Goal: Task Accomplishment & Management: Manage account settings

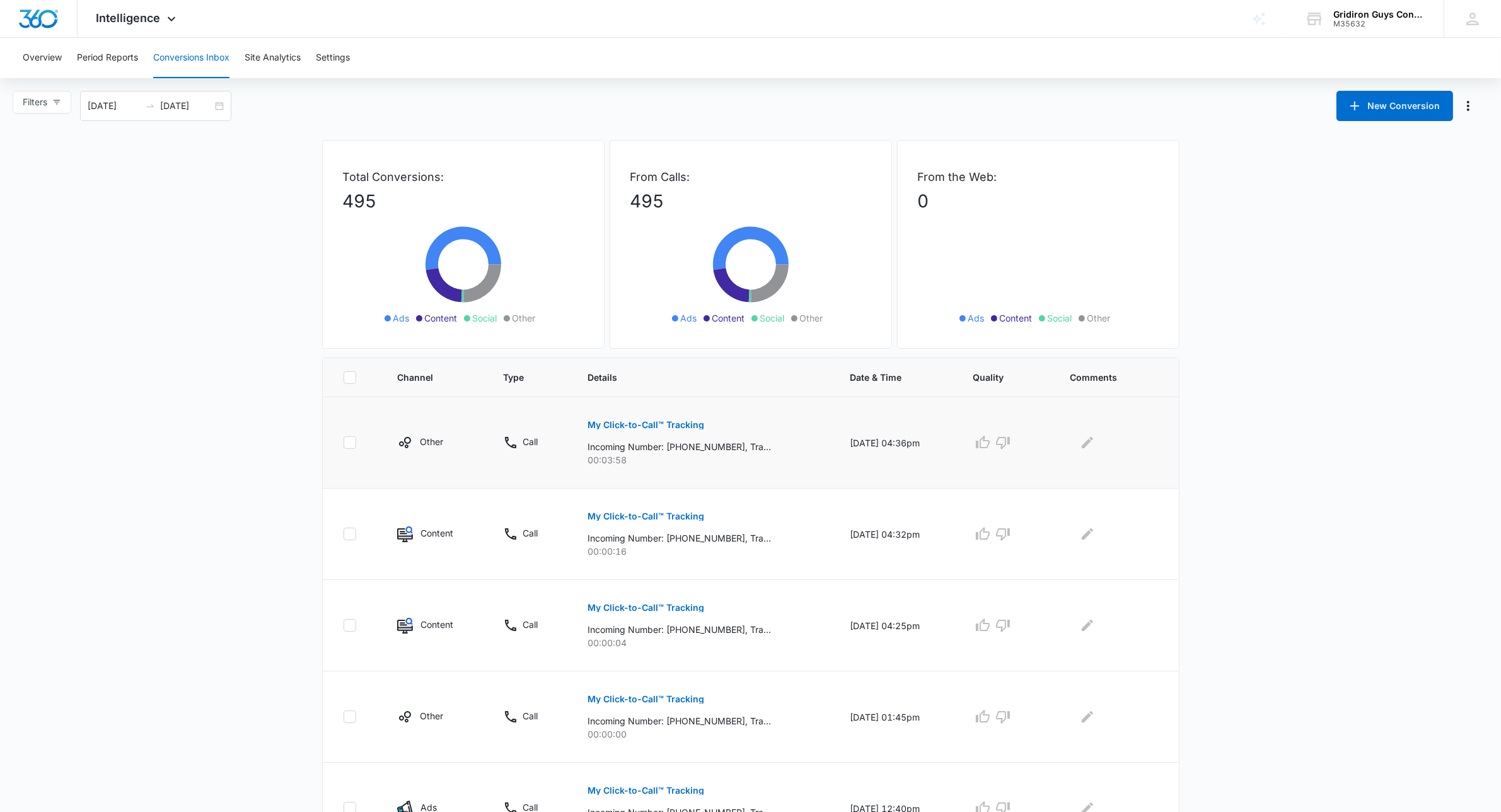
click at [666, 423] on p "My Click-to-Call™ Tracking" at bounding box center [646, 425] width 116 height 8
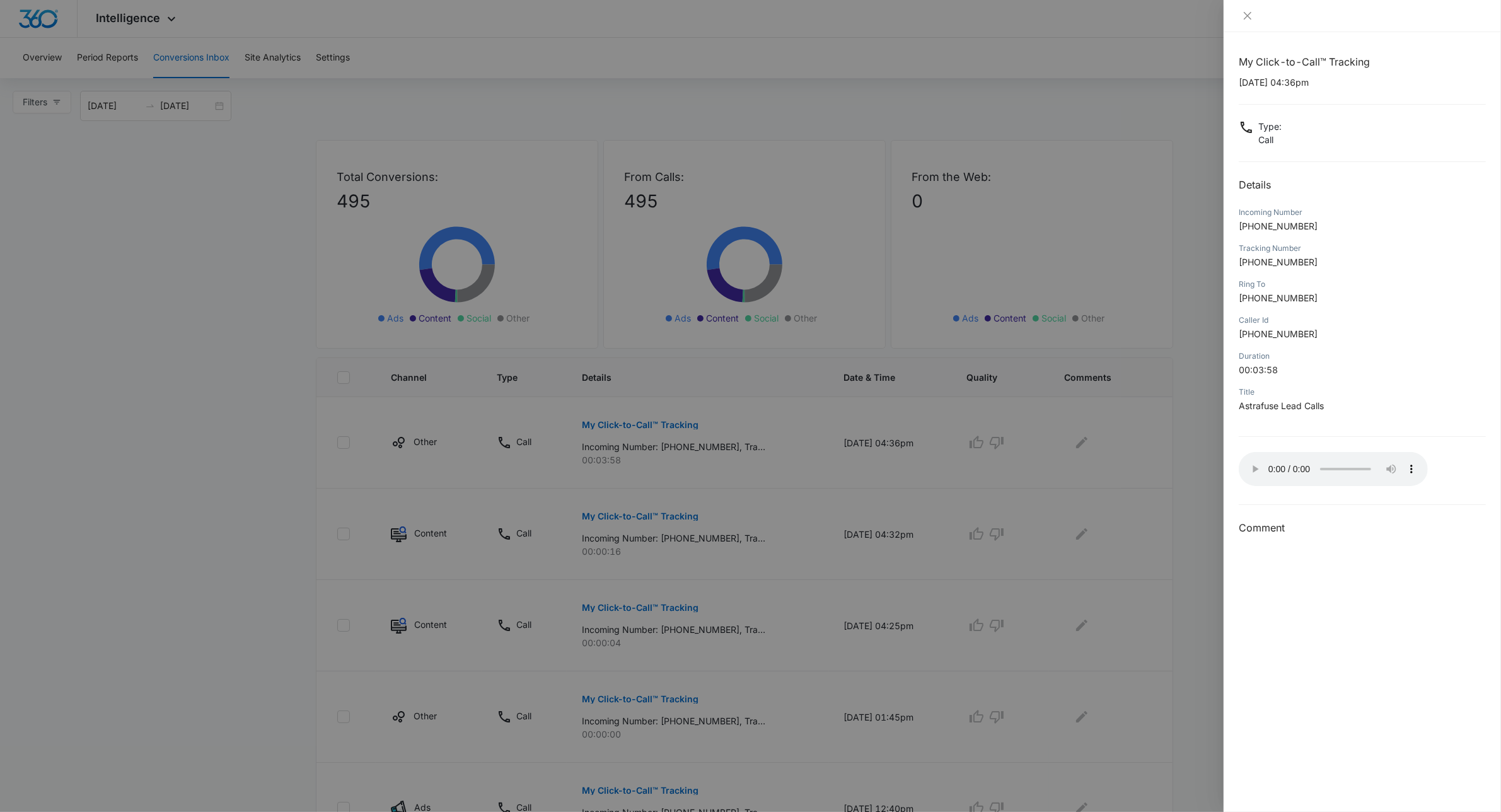
click at [1381, 339] on p "+12165708492" at bounding box center [1361, 334] width 247 height 13
click at [196, 224] on div at bounding box center [750, 406] width 1501 height 812
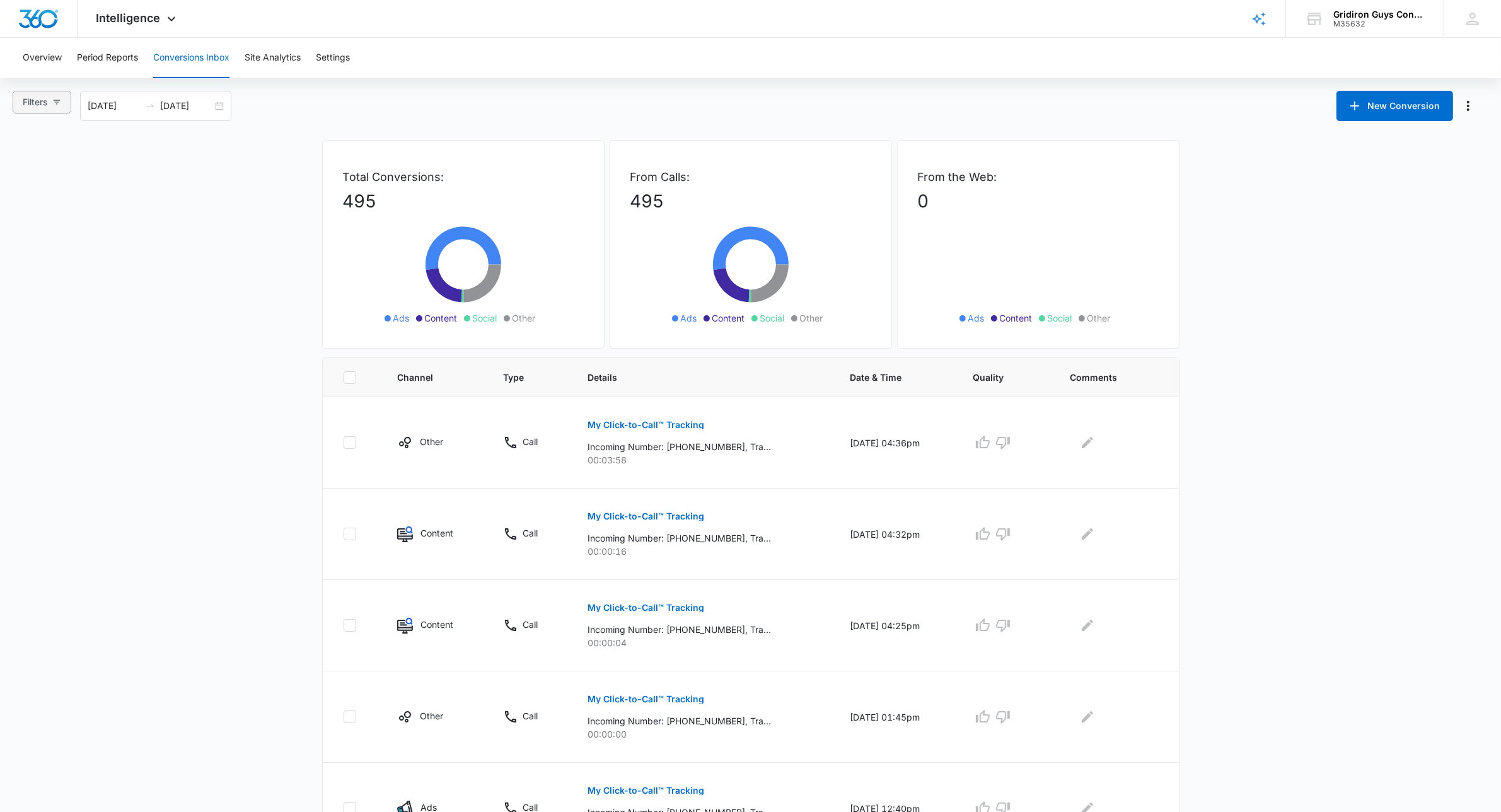
click at [49, 106] on button "Filters" at bounding box center [42, 102] width 59 height 23
click at [25, 224] on input "Other" at bounding box center [24, 225] width 10 height 10
radio input "true"
click at [670, 517] on p "My Click-to-Call™ Tracking" at bounding box center [644, 516] width 116 height 8
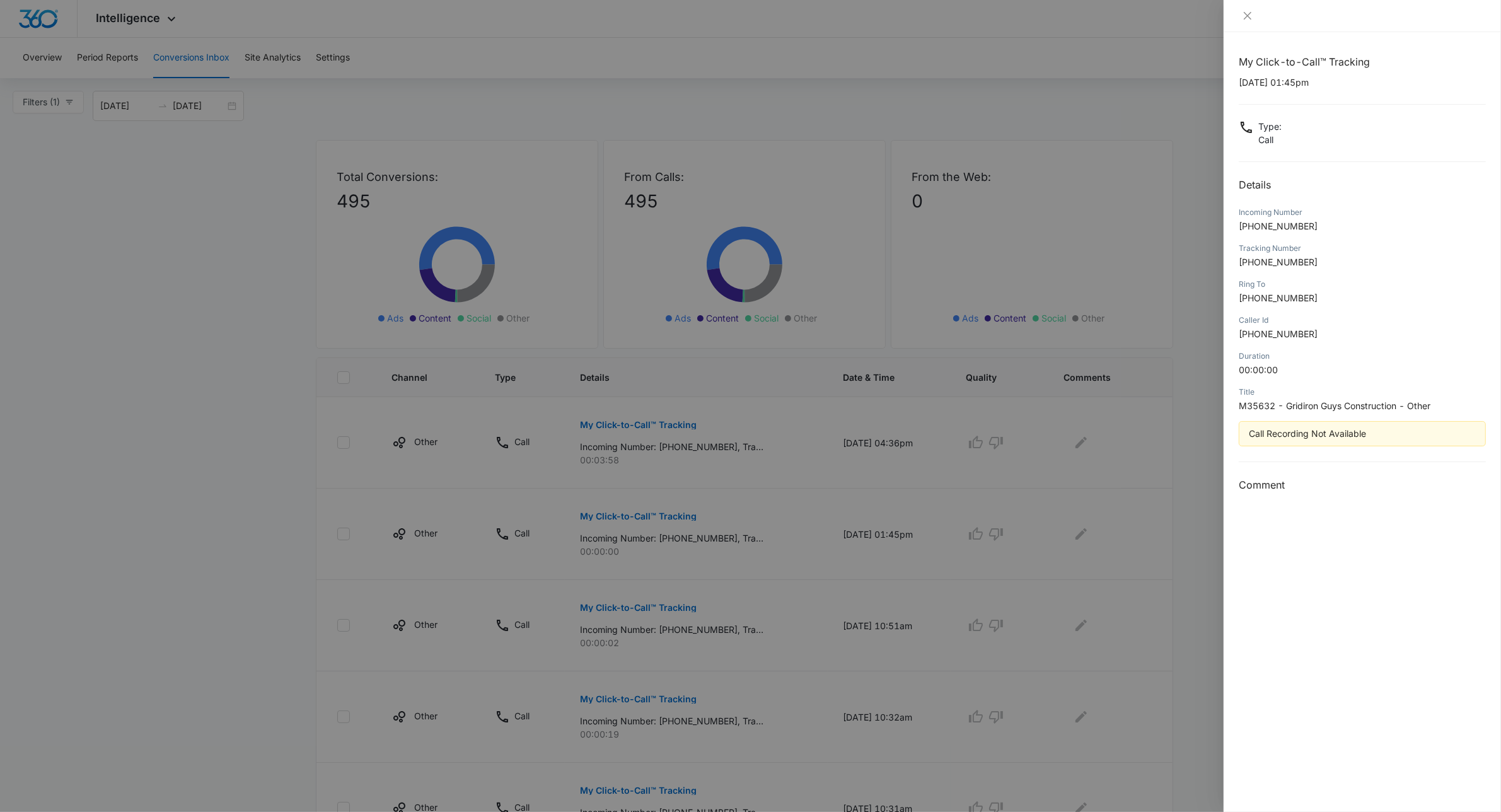
click at [680, 608] on div at bounding box center [750, 406] width 1501 height 812
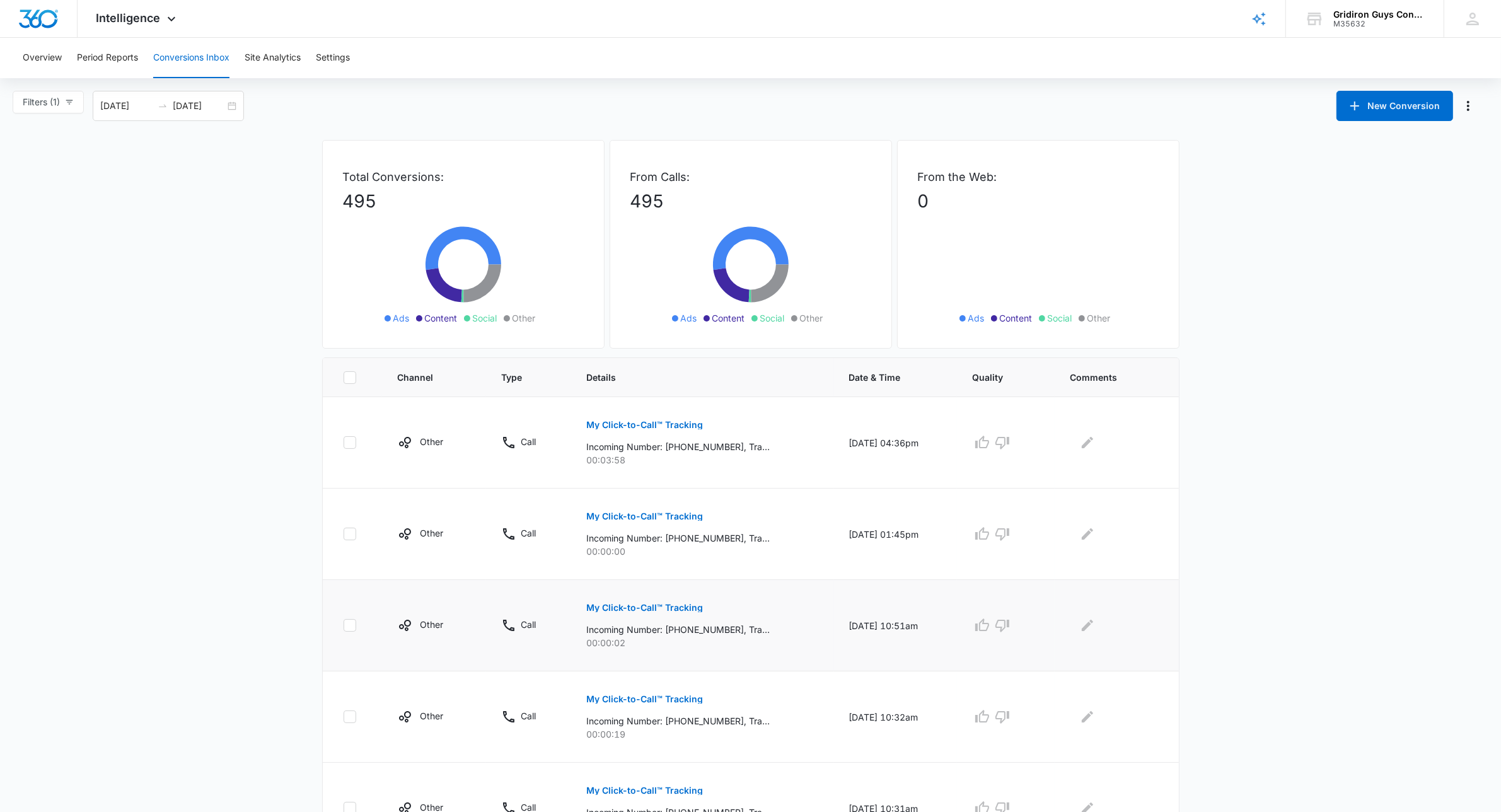
drag, startPoint x: 668, startPoint y: 607, endPoint x: 638, endPoint y: 610, distance: 30.1
click at [638, 610] on p "My Click-to-Call™ Tracking" at bounding box center [644, 607] width 116 height 8
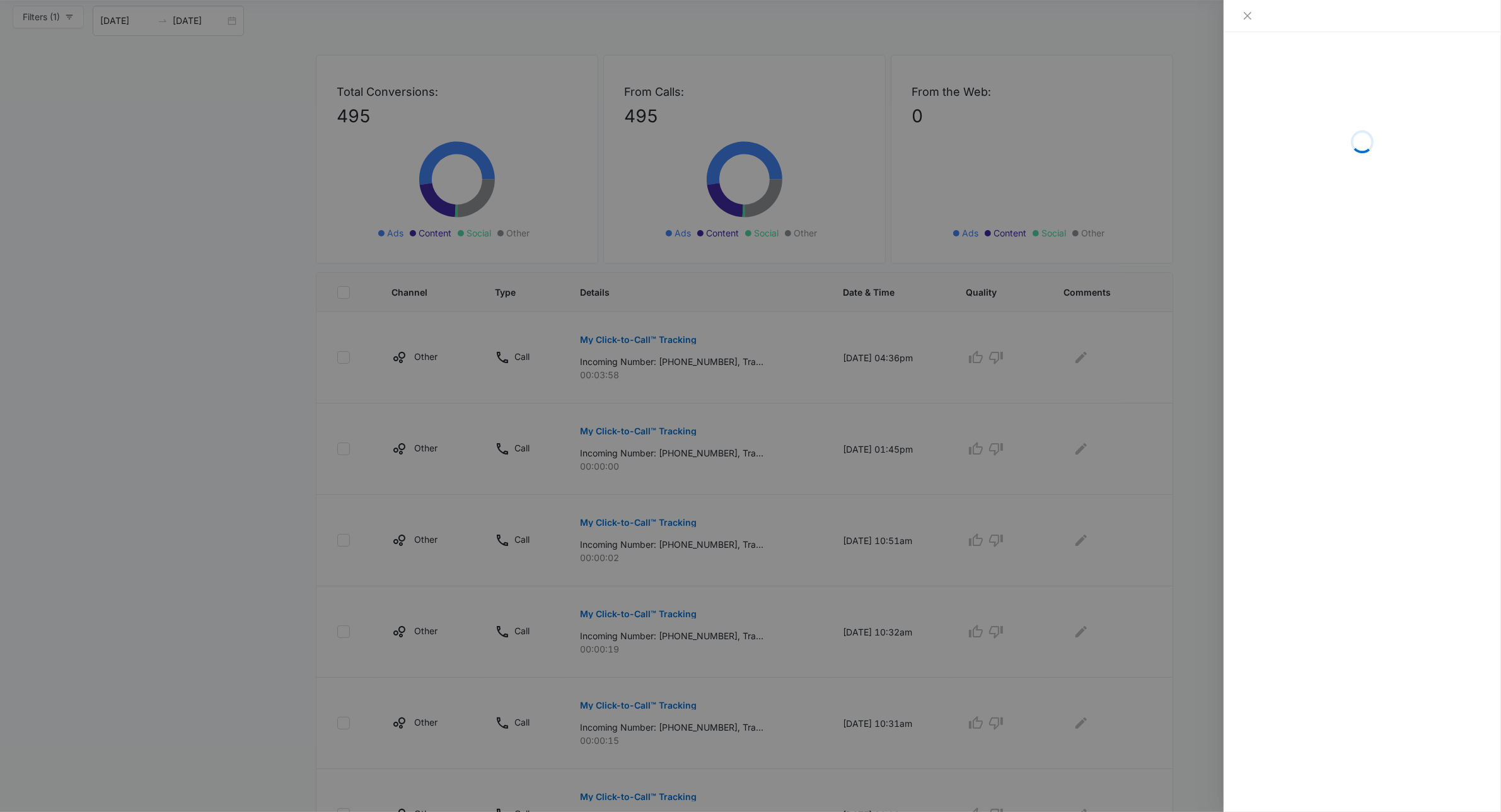
scroll to position [136, 0]
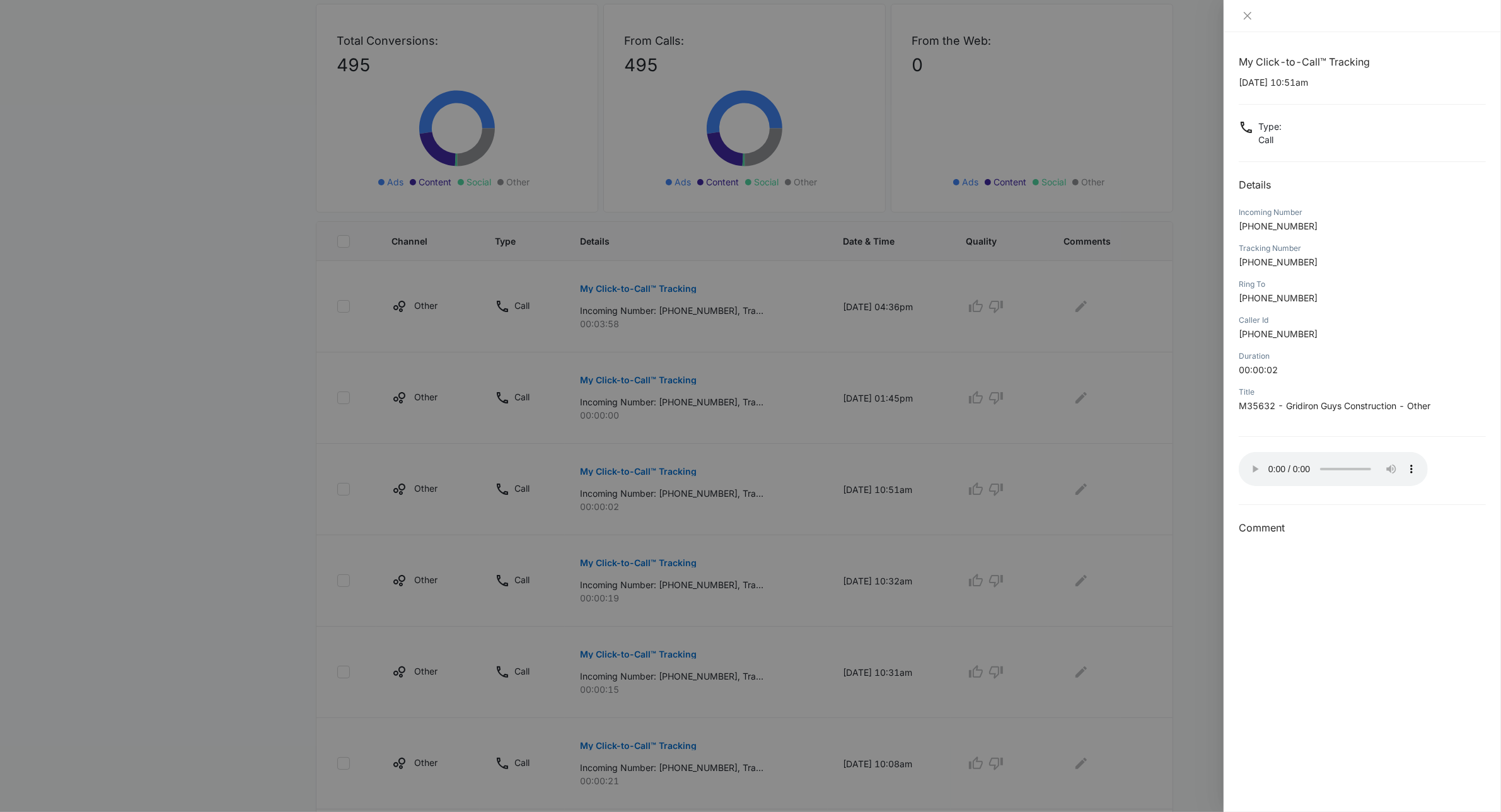
click at [189, 416] on div at bounding box center [750, 406] width 1501 height 812
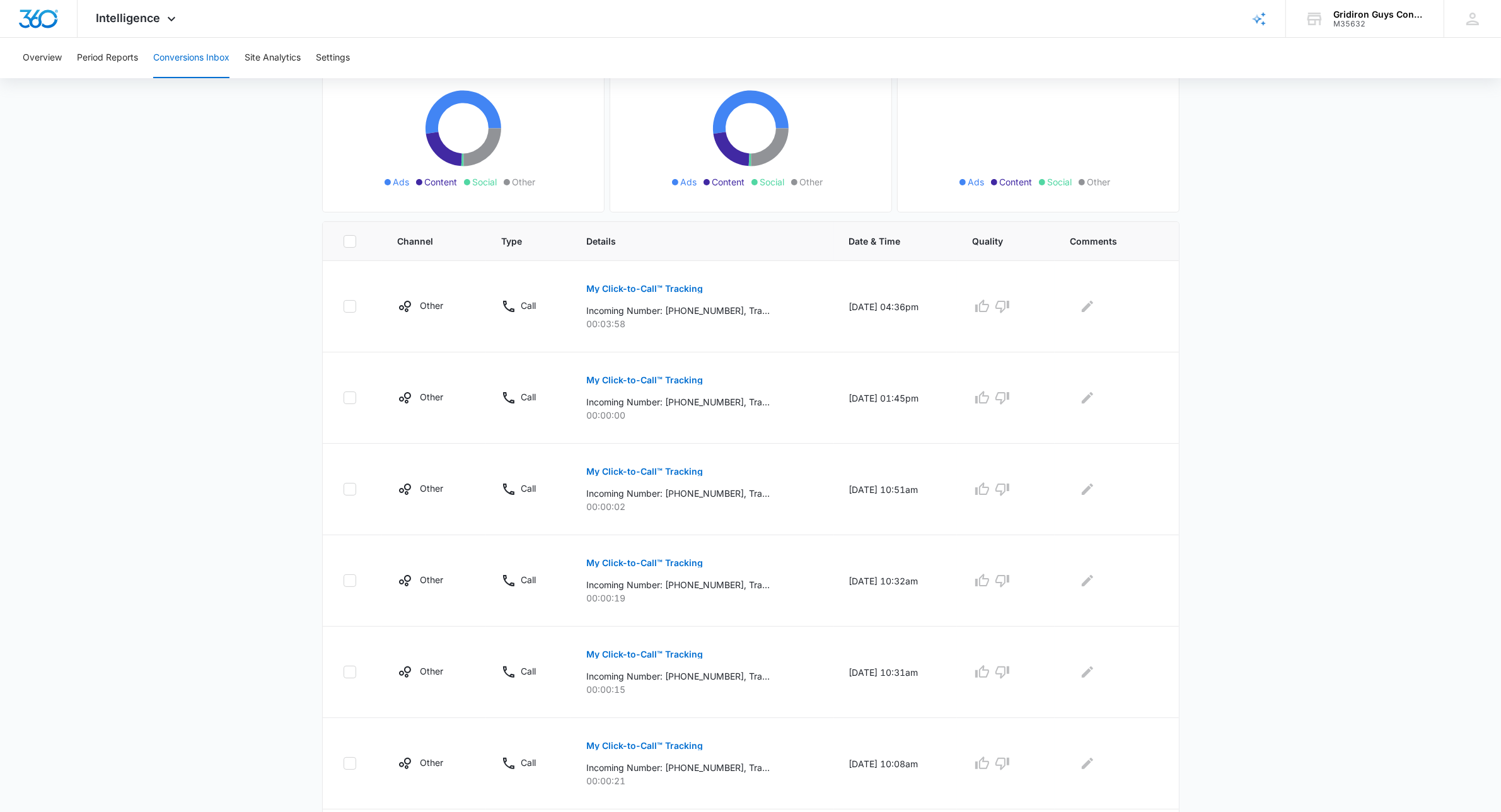
scroll to position [0, 0]
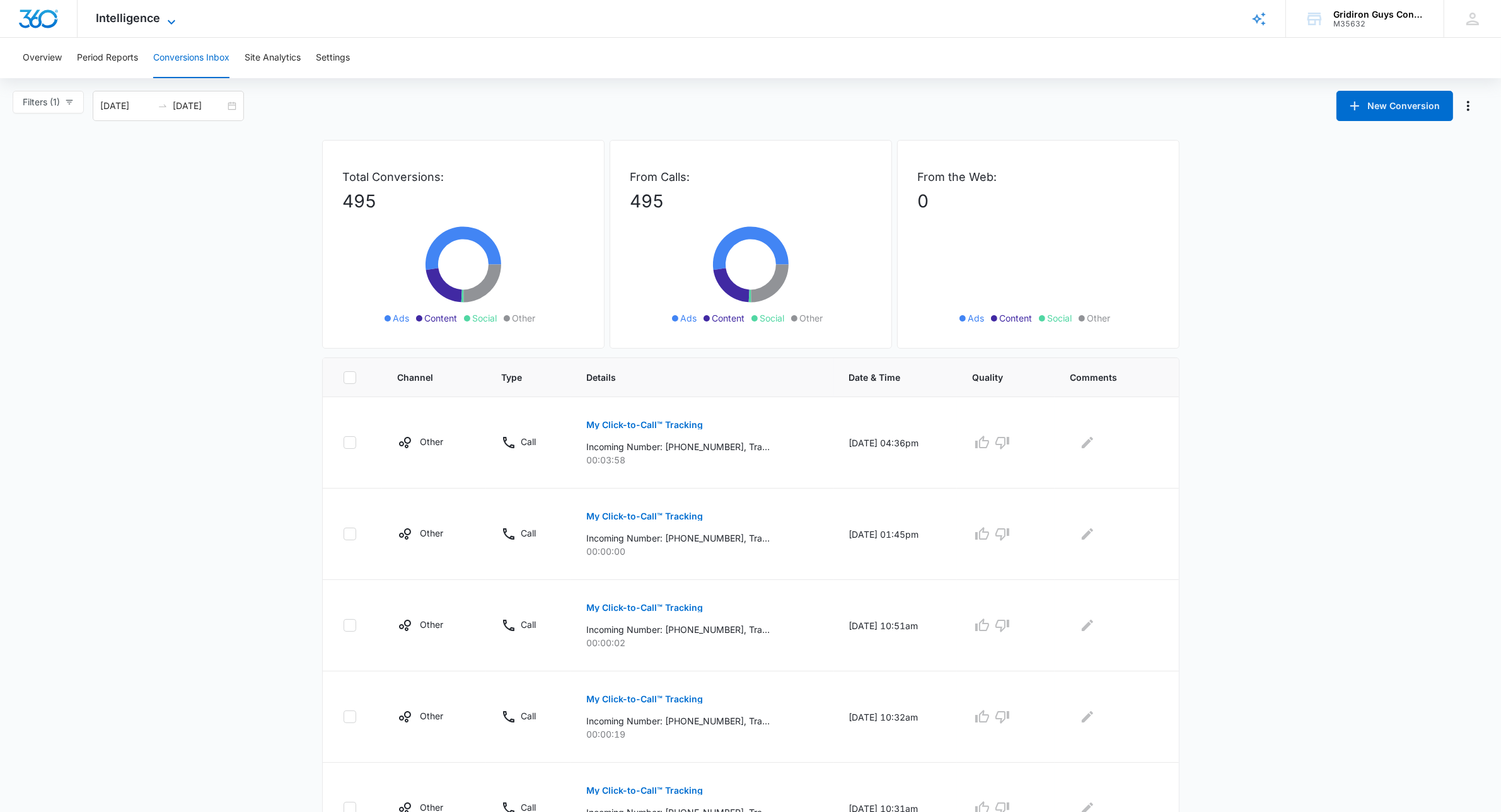
click at [155, 24] on span "Intelligence" at bounding box center [128, 18] width 64 height 13
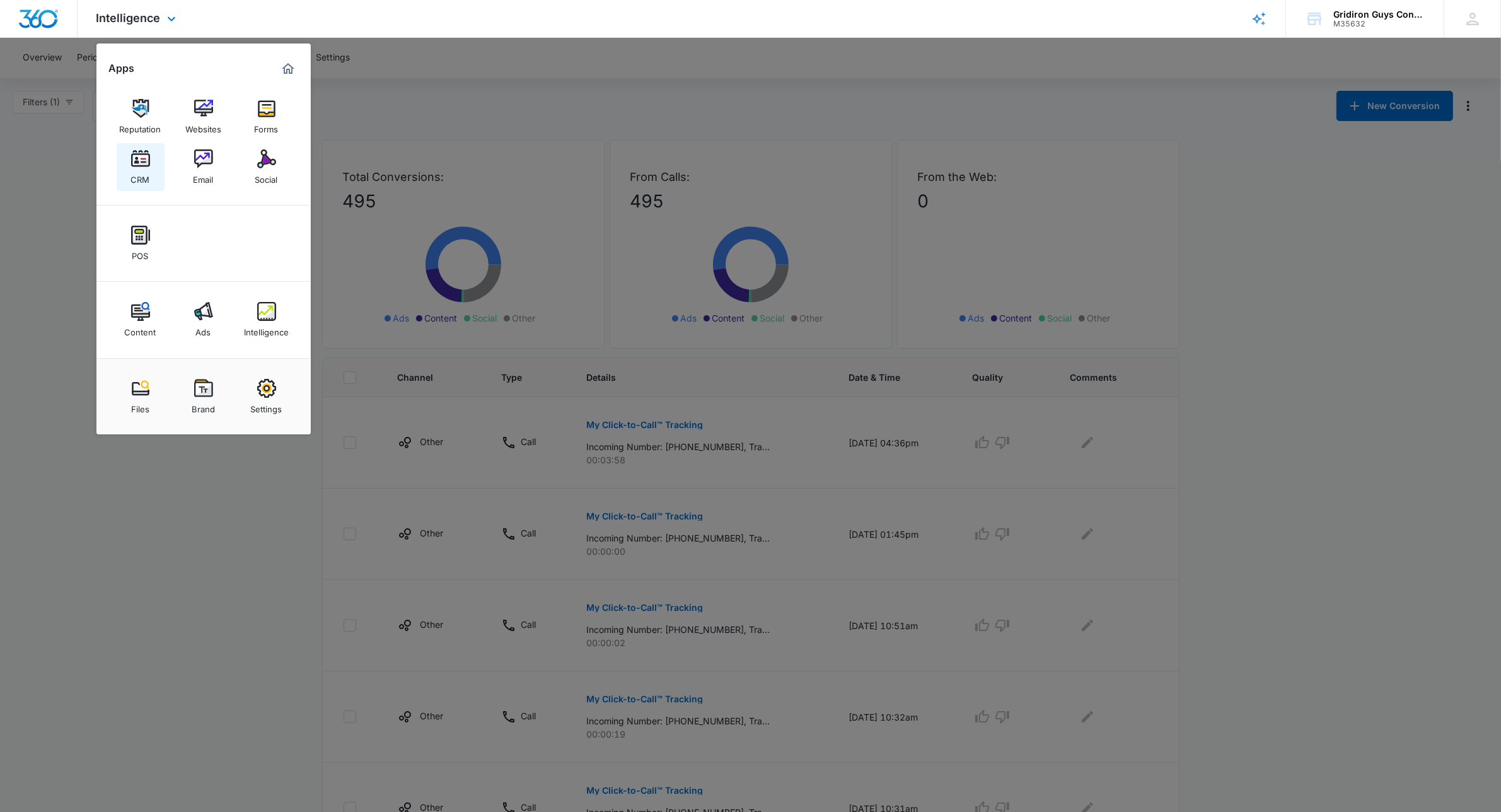
click at [139, 168] on div "CRM" at bounding box center [141, 176] width 19 height 16
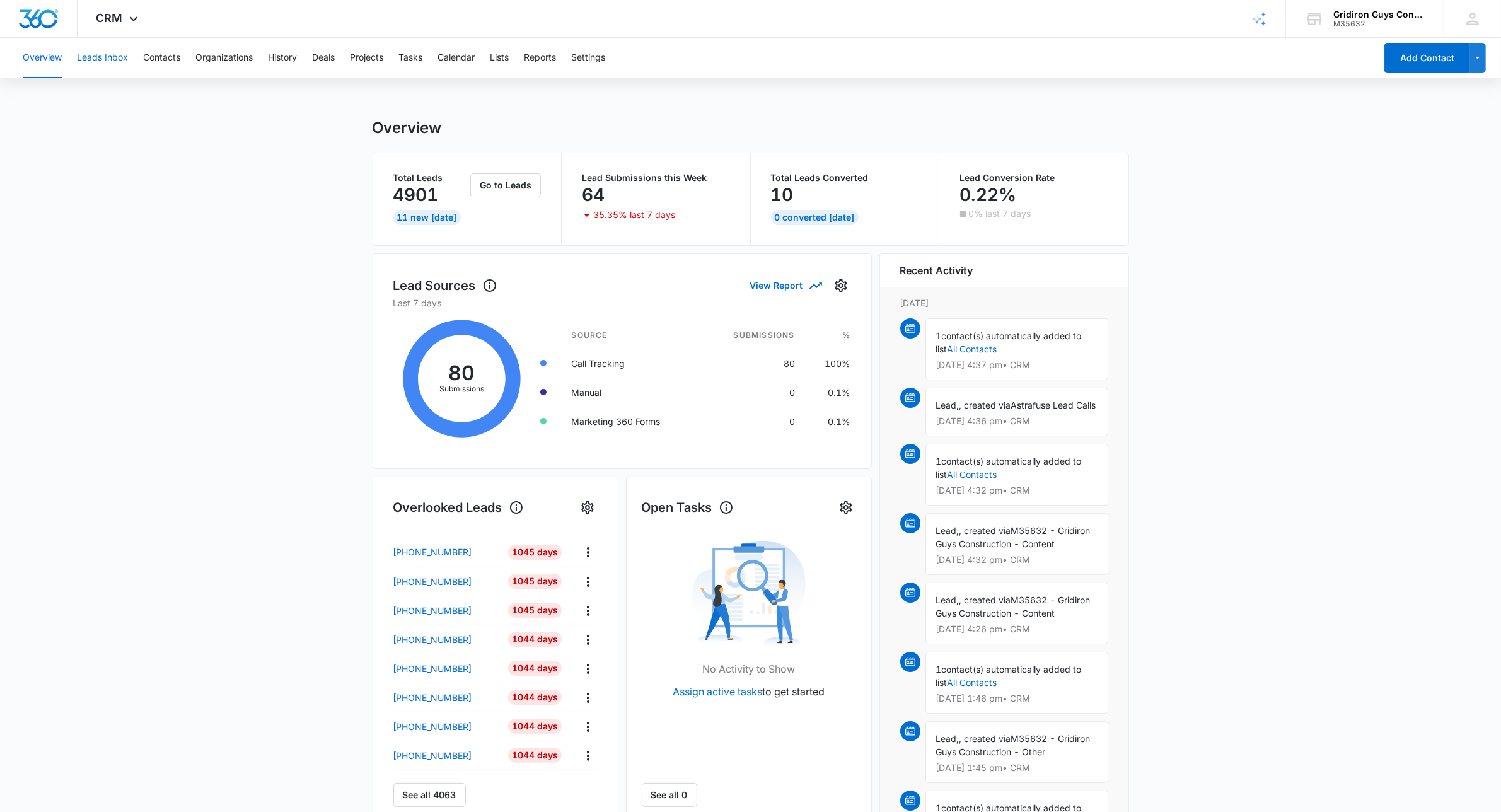
click at [95, 60] on button "Leads Inbox" at bounding box center [102, 58] width 51 height 40
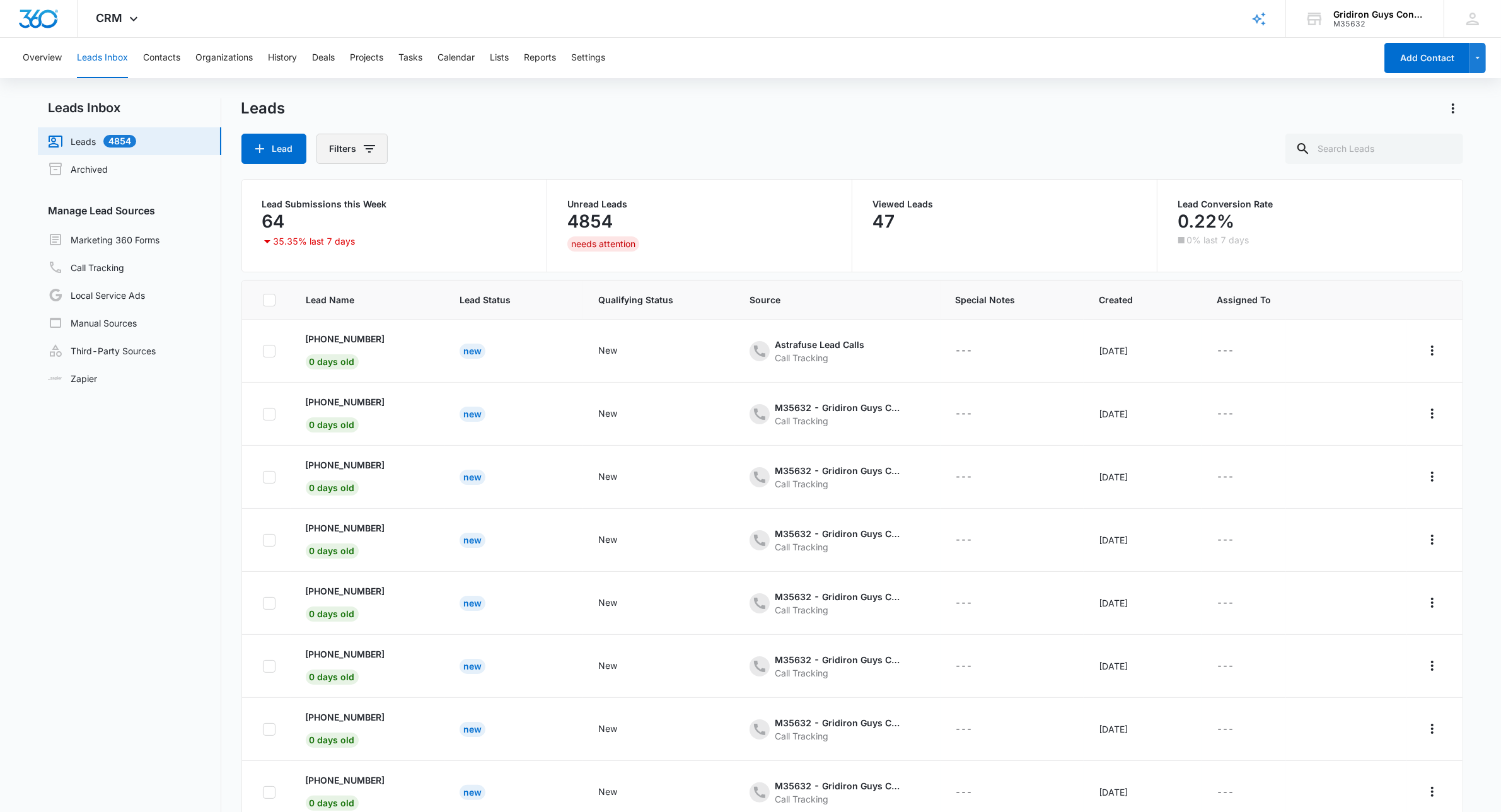
click at [371, 152] on icon "Filters" at bounding box center [370, 149] width 15 height 15
click at [467, 227] on icon "Show Lead Source filters" at bounding box center [468, 227] width 3 height 6
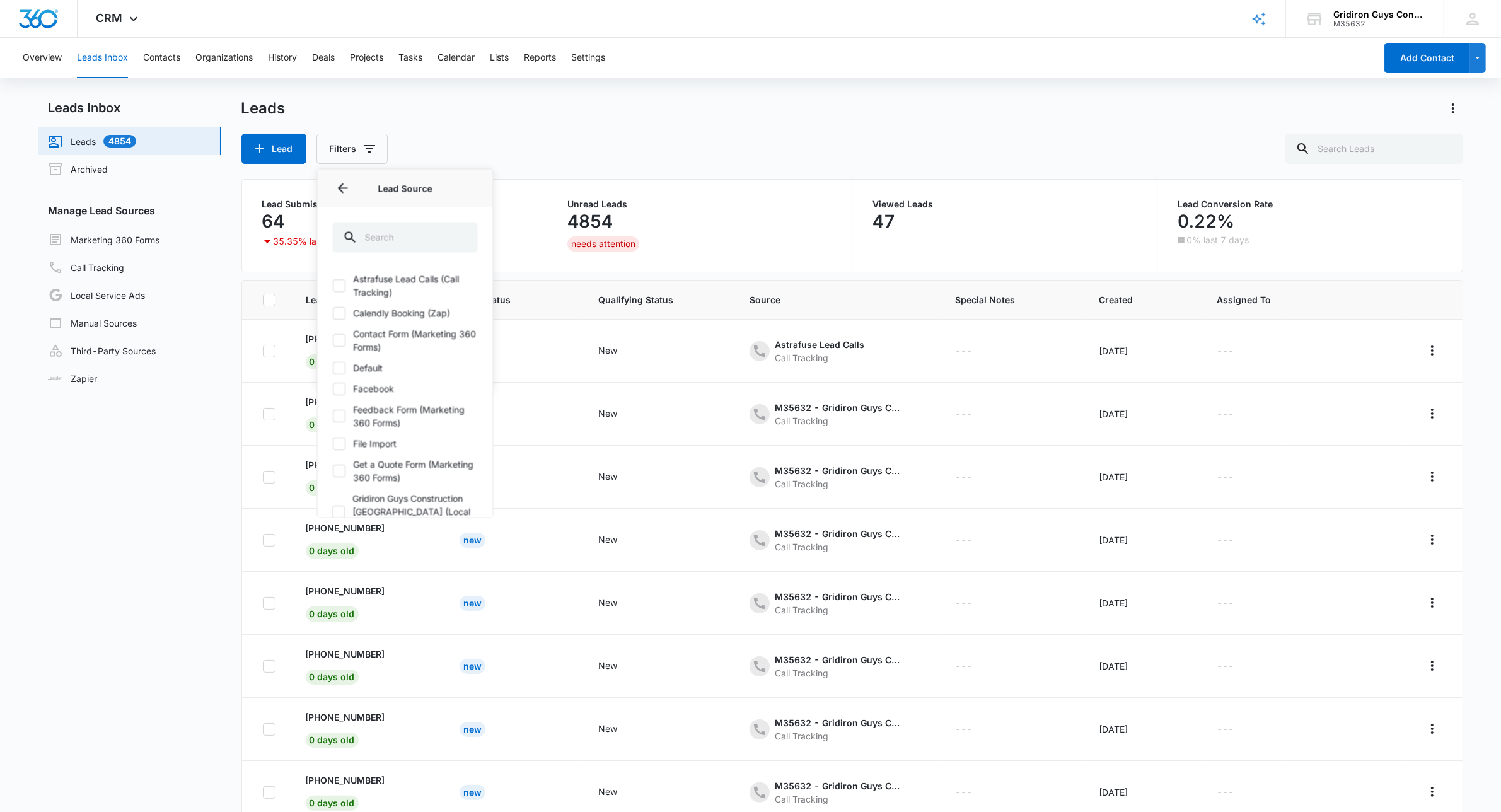
click at [337, 286] on icon at bounding box center [339, 286] width 11 height 11
click at [334, 286] on input "Astrafuse Lead Calls (Call Tracking)" at bounding box center [333, 286] width 1 height 1
checkbox input "true"
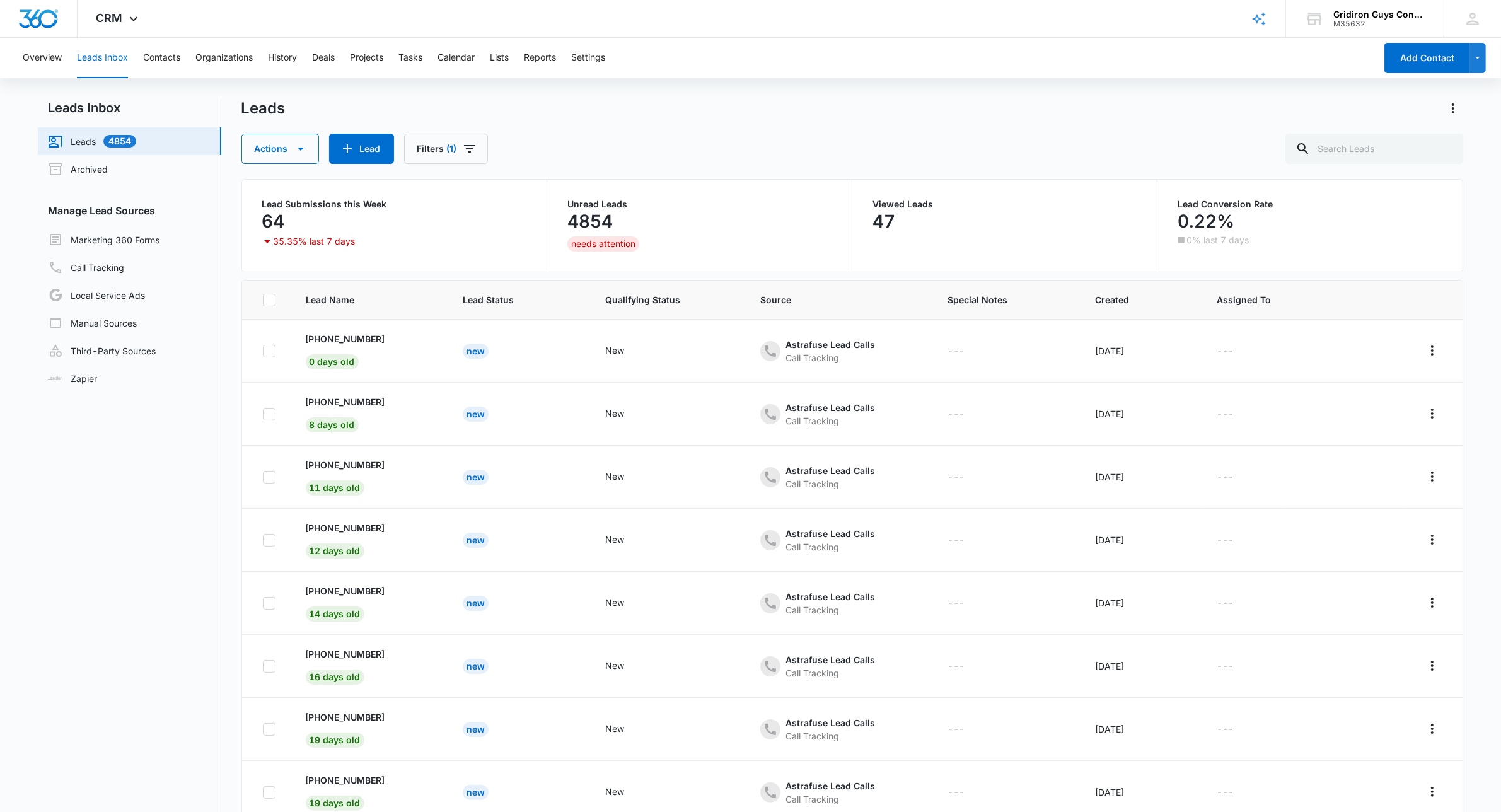
click at [660, 152] on div "Actions Lead Filters (1)" at bounding box center [852, 149] width 1222 height 30
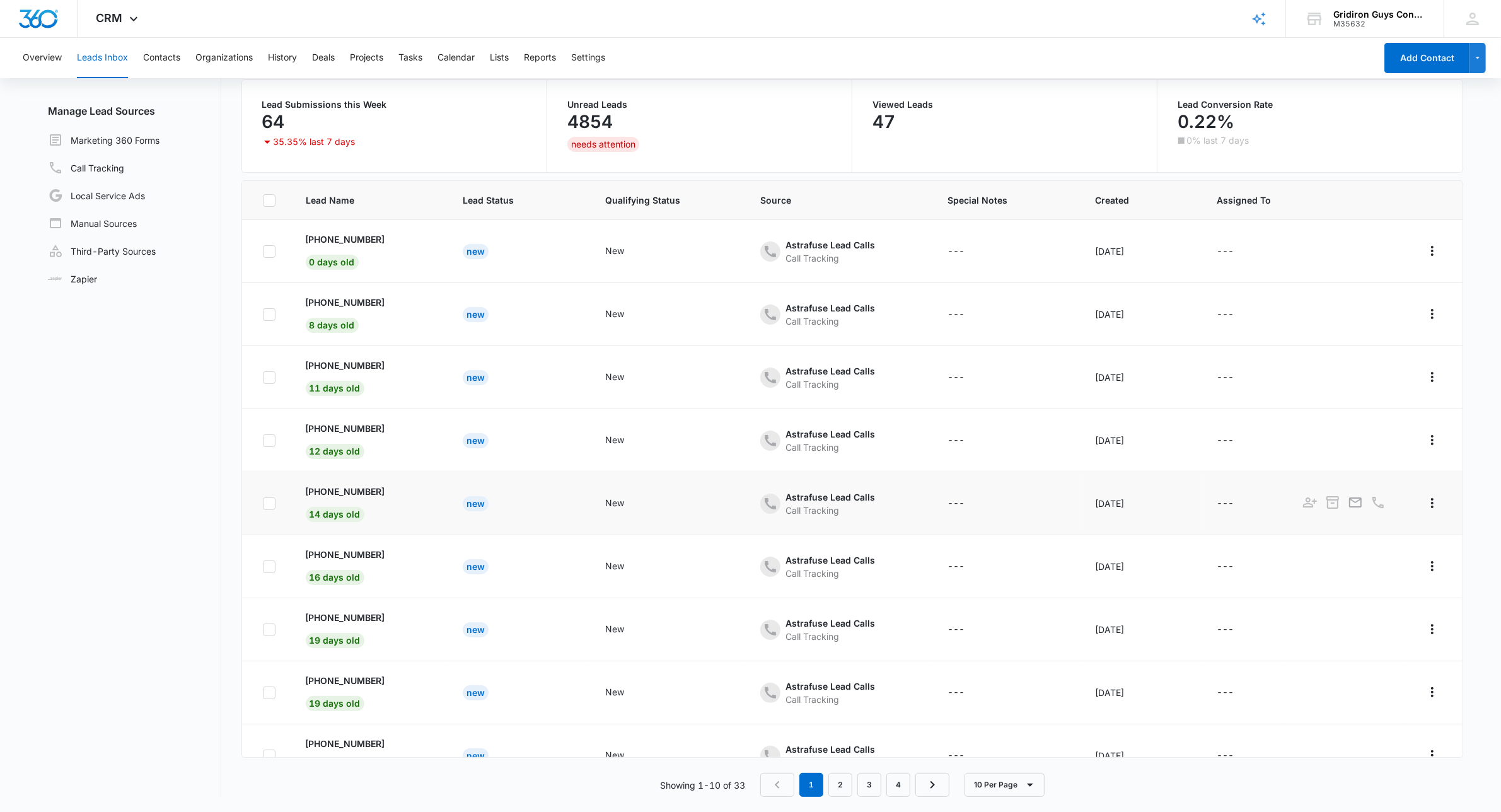
click at [472, 502] on div "New" at bounding box center [475, 504] width 26 height 15
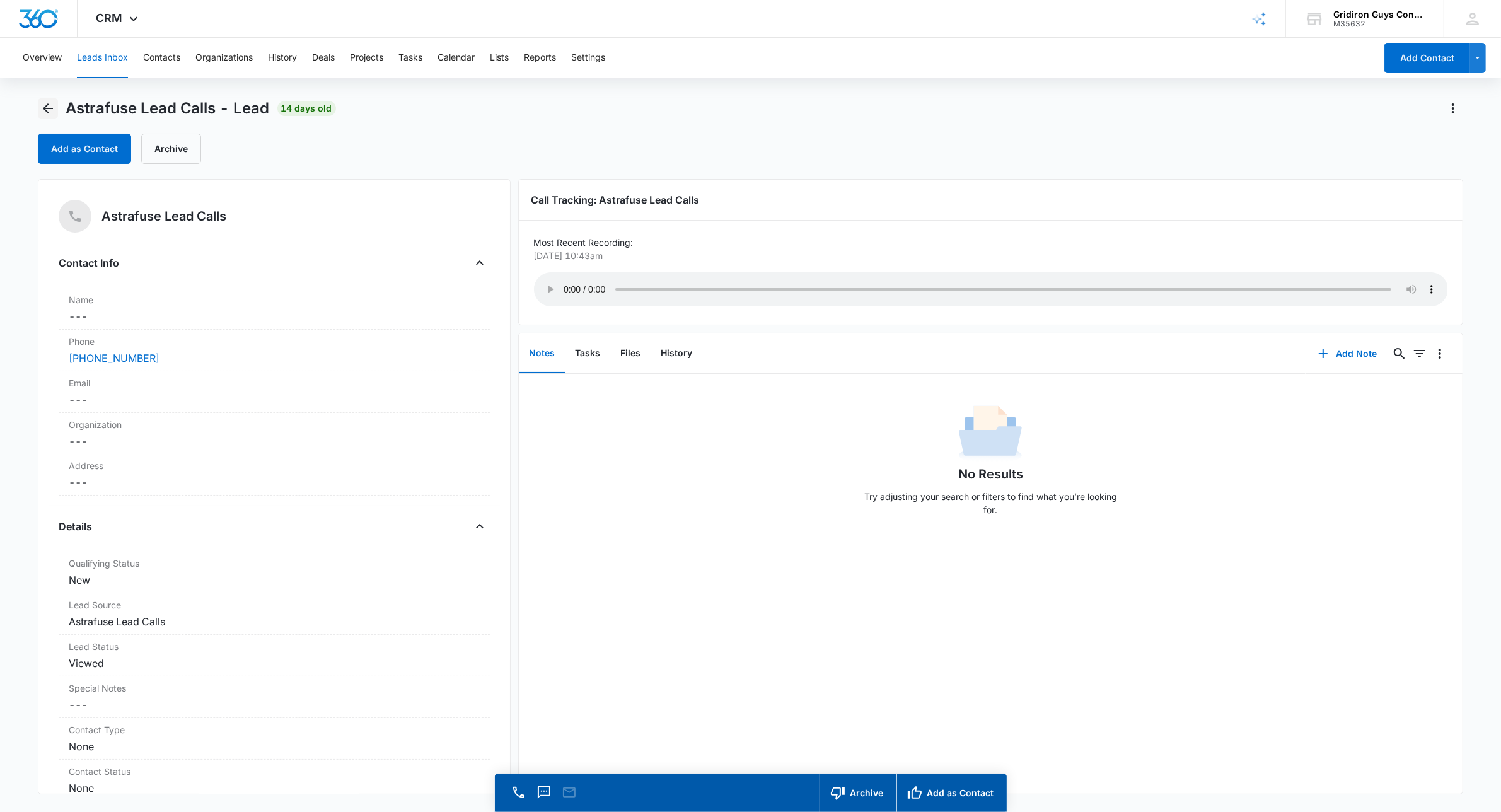
click at [49, 108] on icon "Back" at bounding box center [48, 109] width 10 height 10
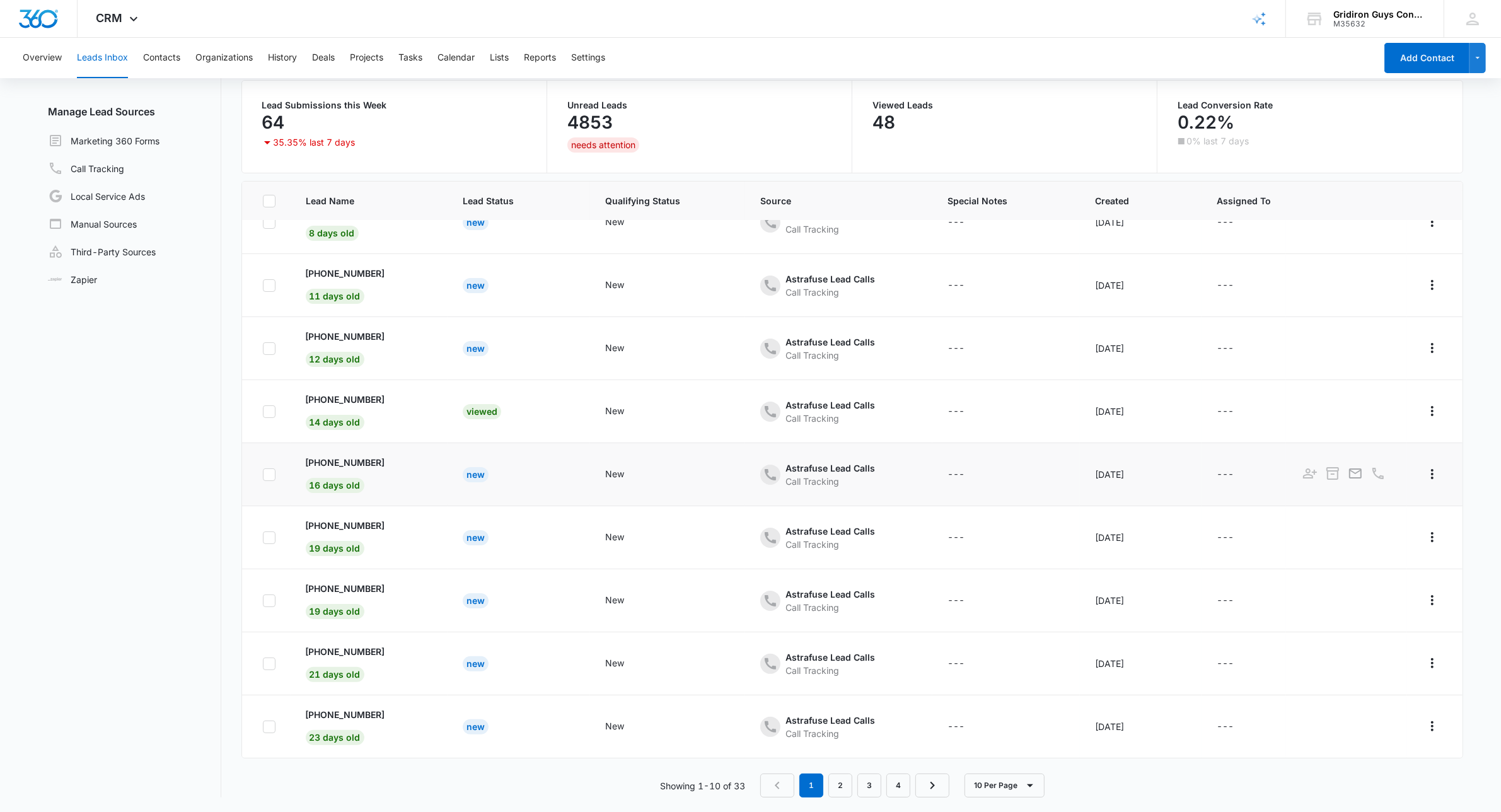
scroll to position [99, 0]
click at [480, 667] on div "New" at bounding box center [475, 663] width 26 height 15
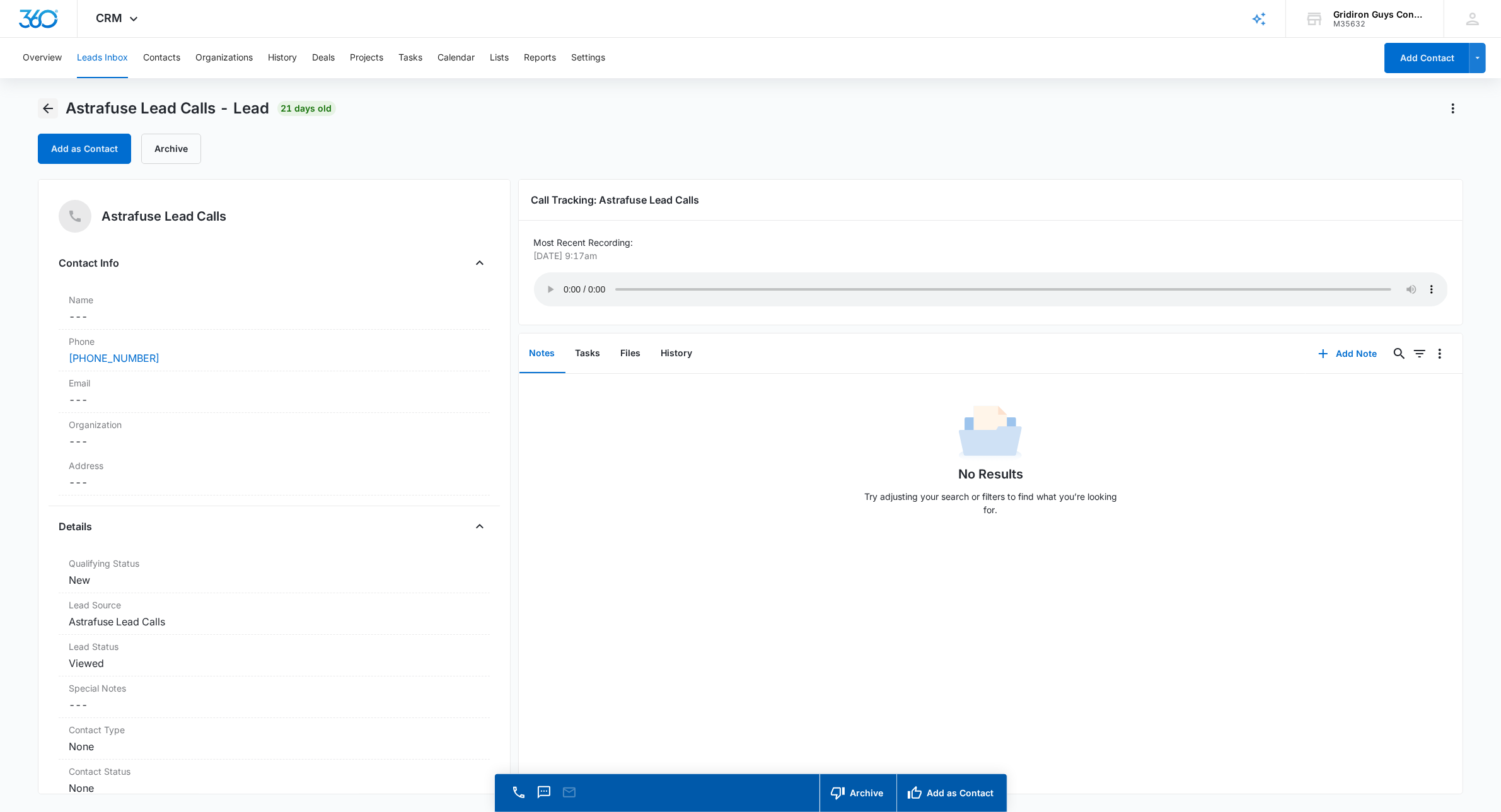
click at [48, 110] on icon "Back" at bounding box center [48, 109] width 15 height 15
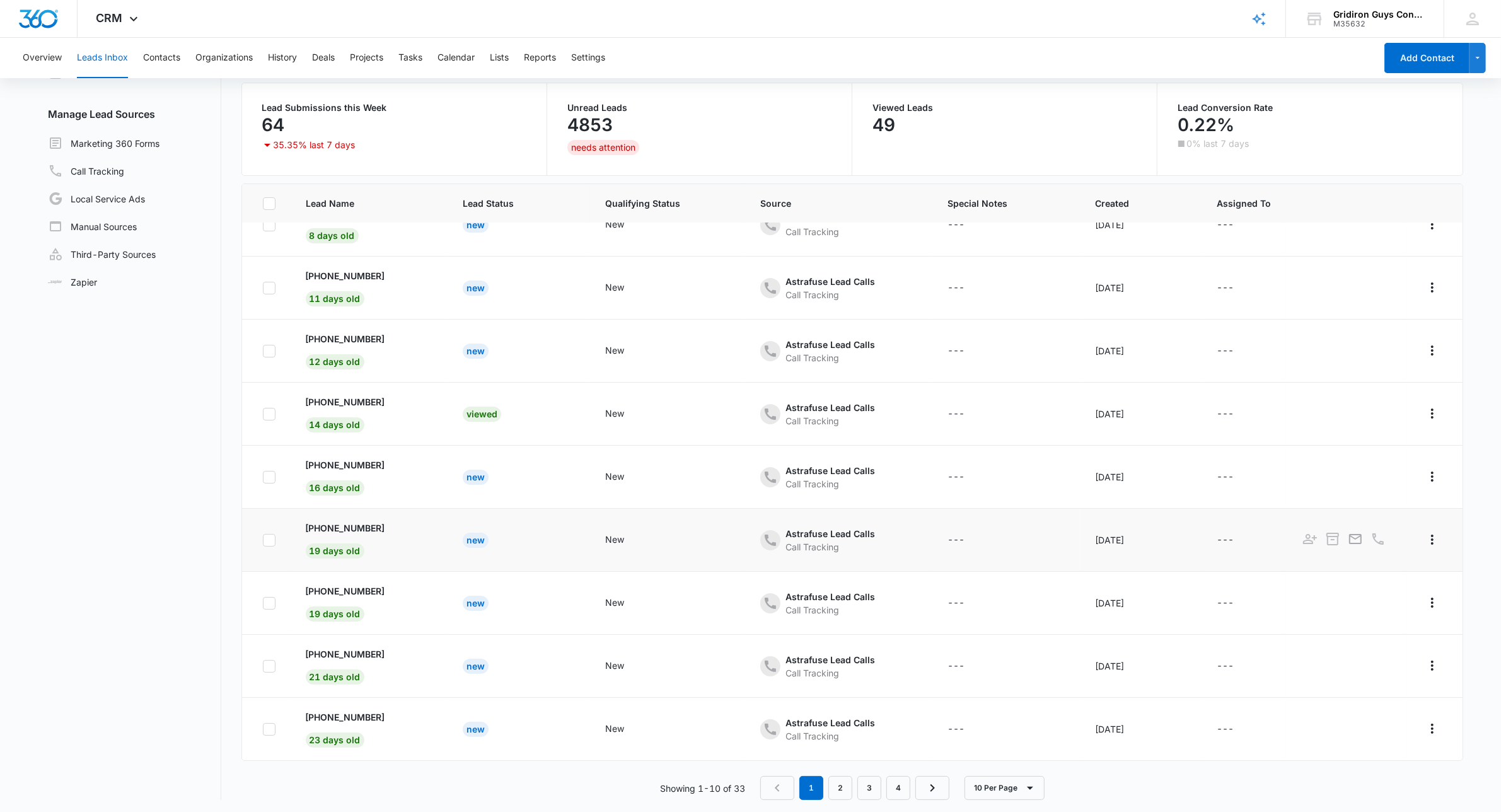
scroll to position [99, 0]
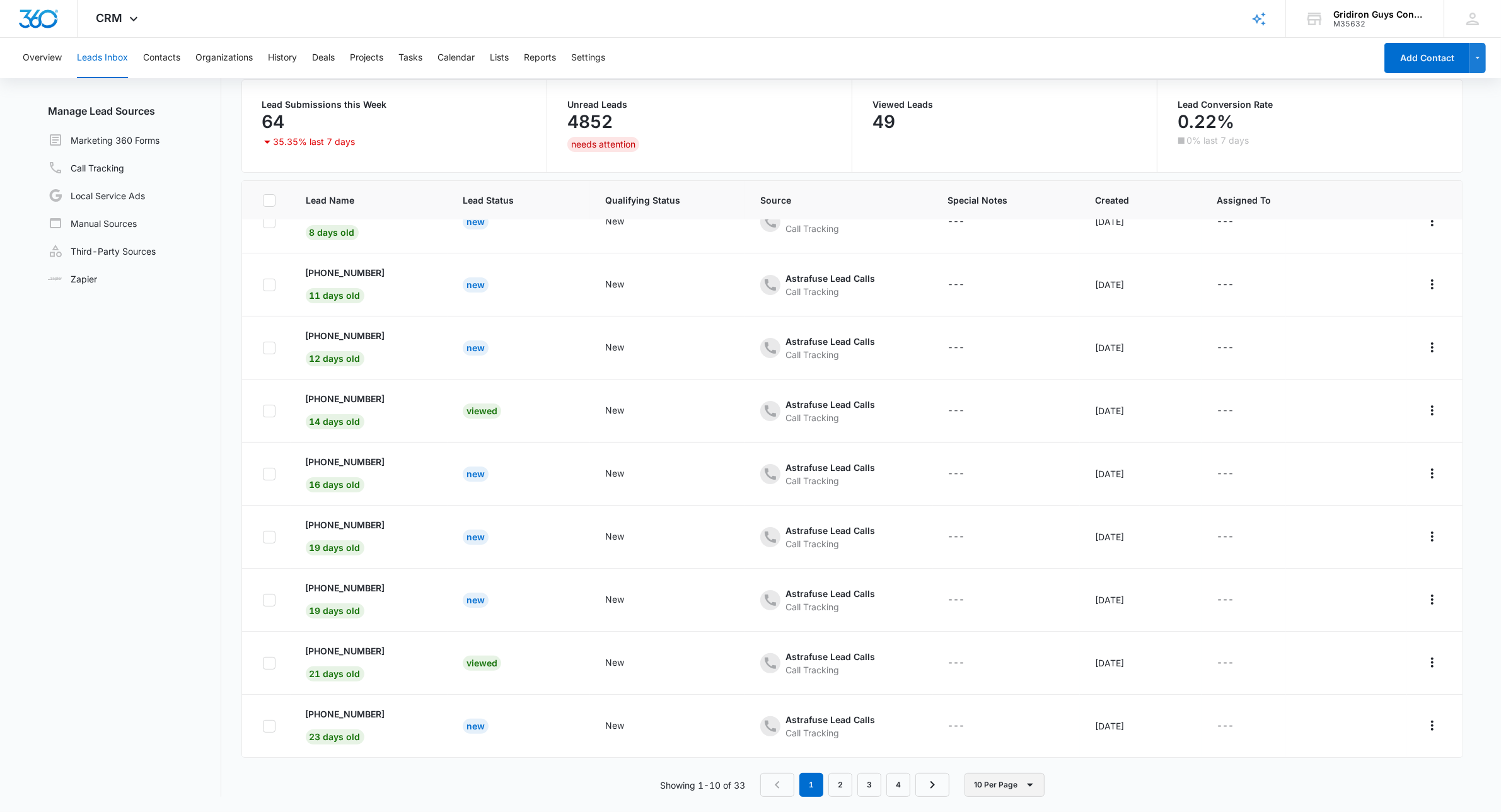
click at [1018, 785] on button "10 Per Page" at bounding box center [1004, 784] width 80 height 24
click at [1006, 747] on div "50 Per Page" at bounding box center [1007, 748] width 51 height 8
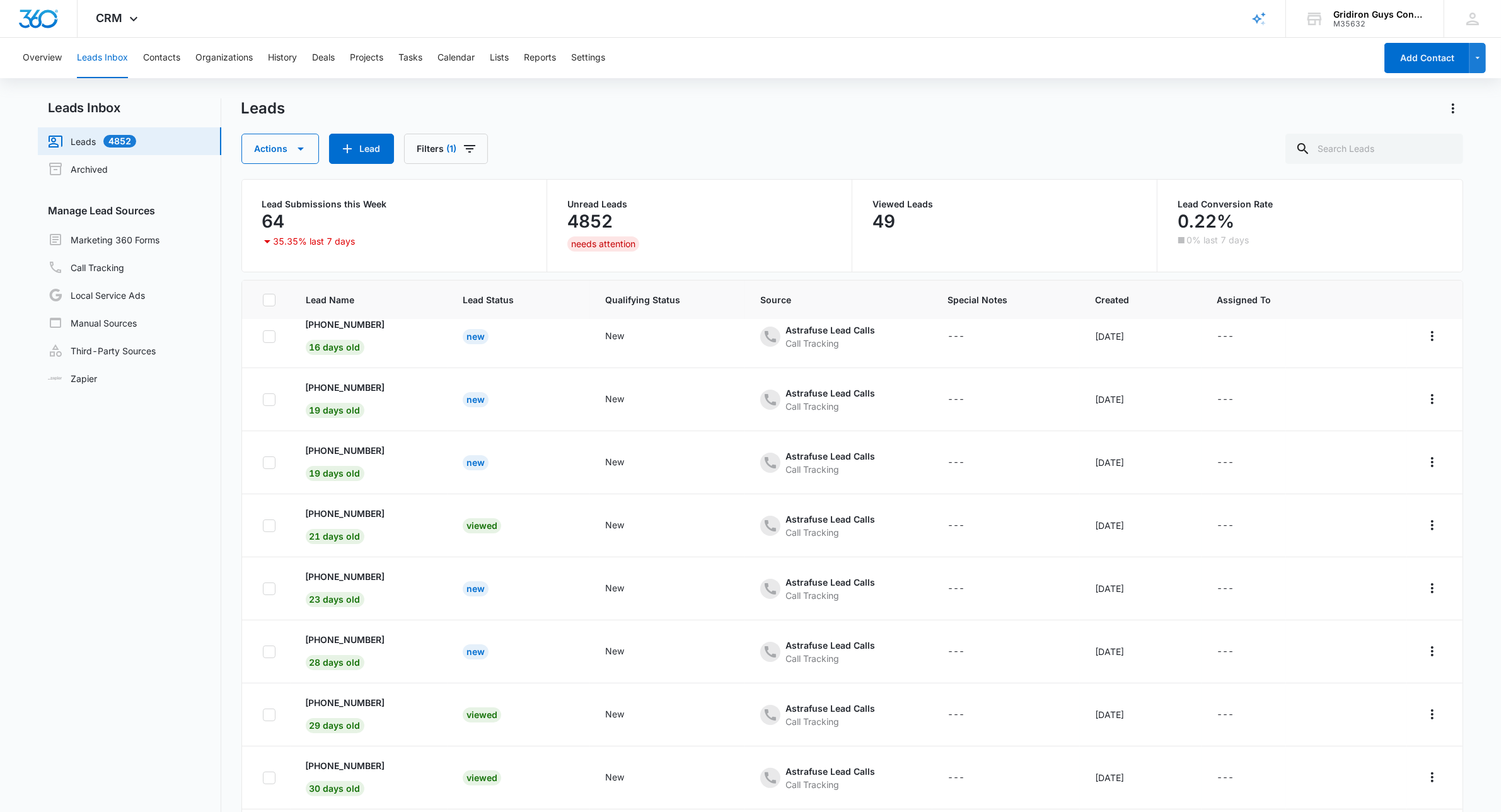
scroll to position [372, 0]
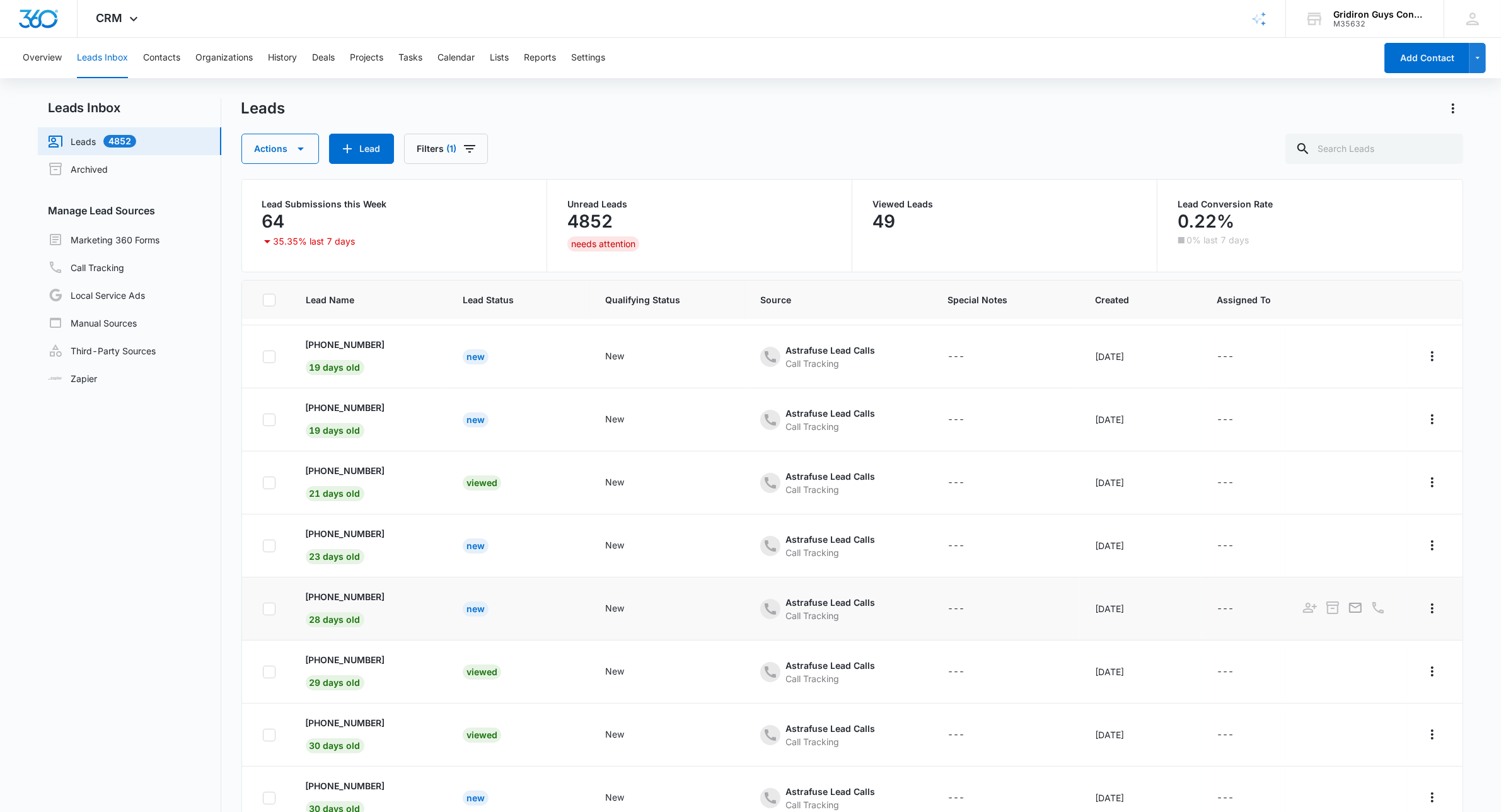
click at [474, 608] on div "New" at bounding box center [475, 609] width 26 height 15
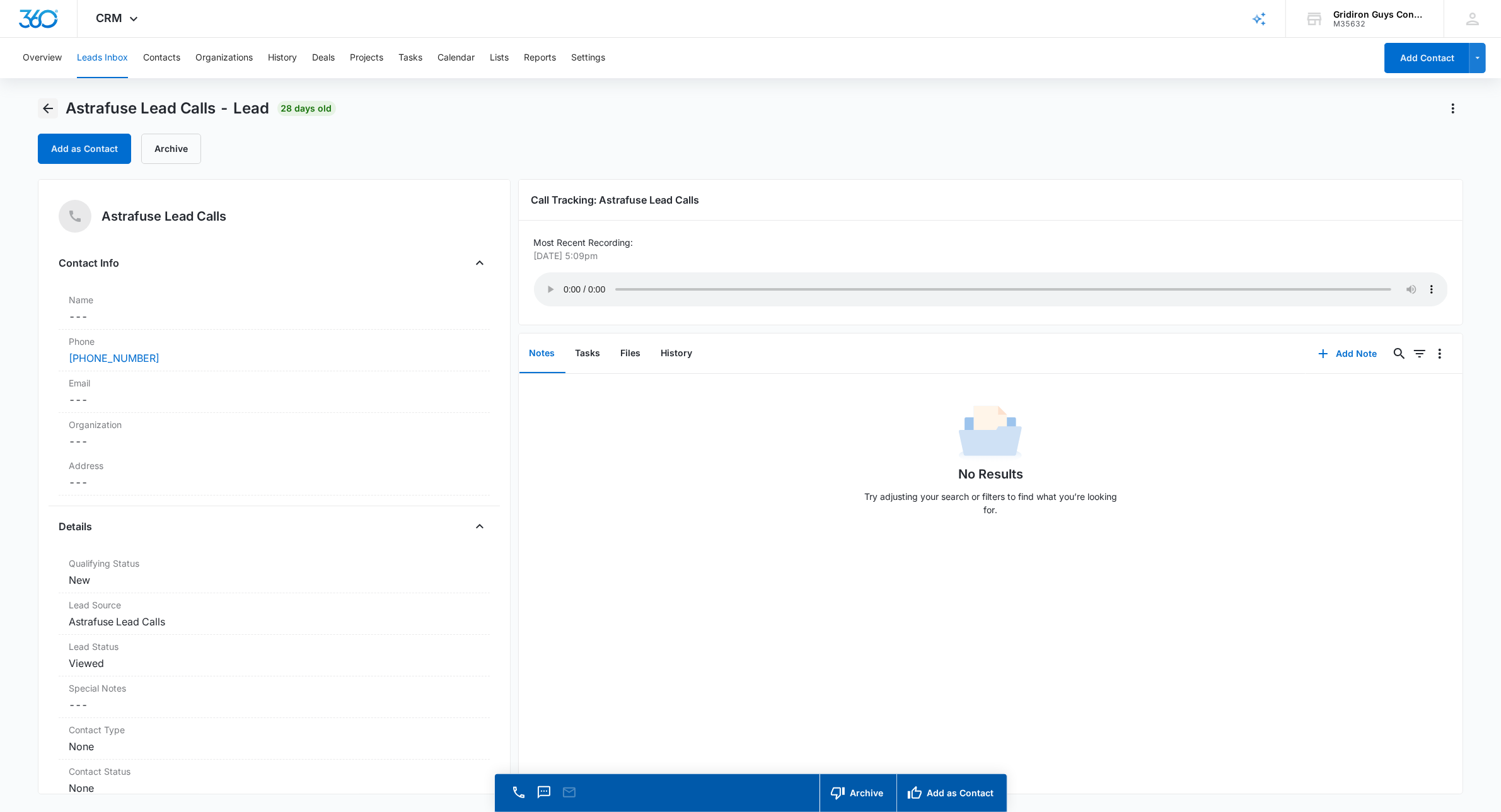
click at [47, 108] on icon "Back" at bounding box center [48, 109] width 10 height 10
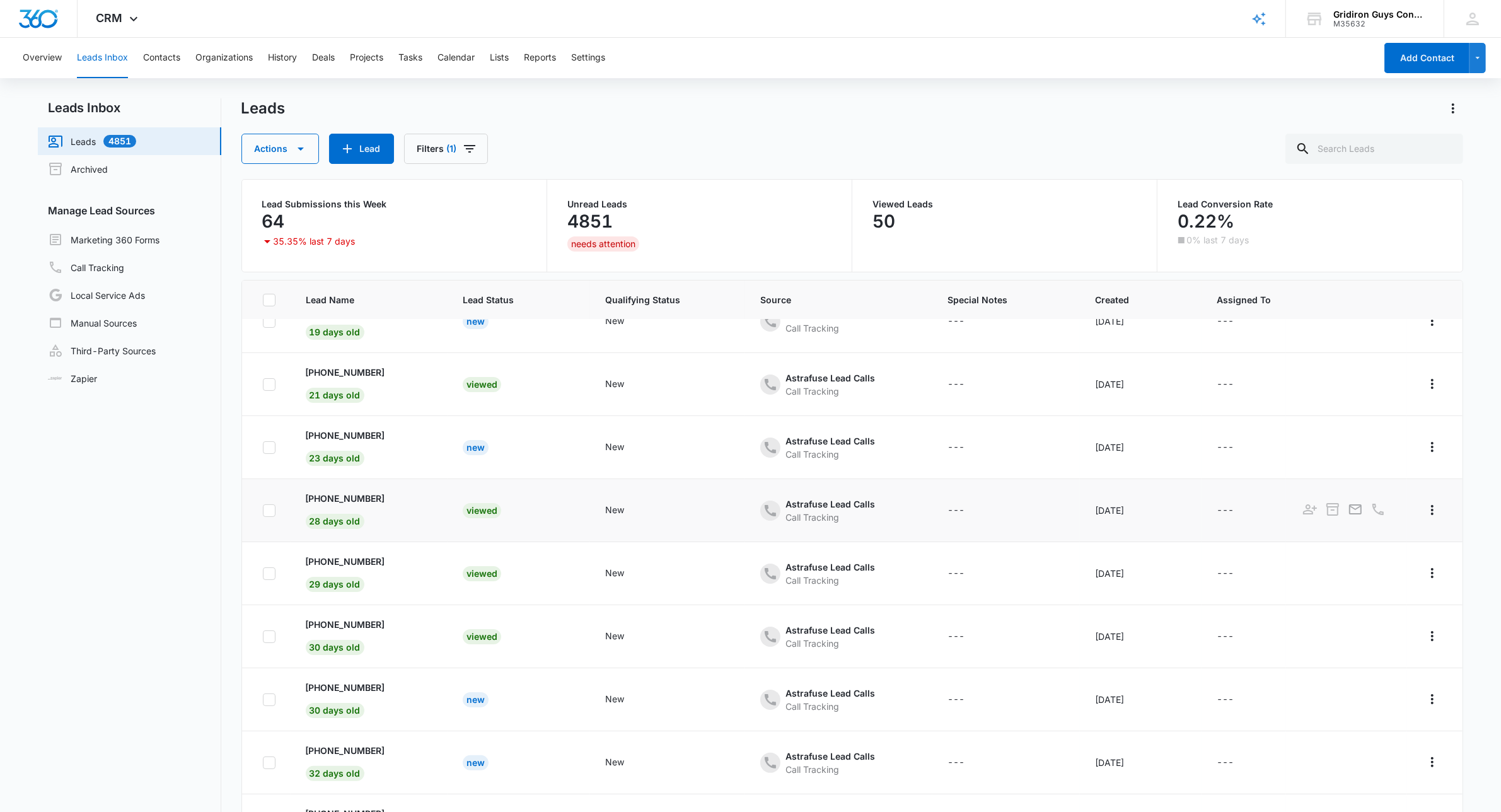
scroll to position [440, 0]
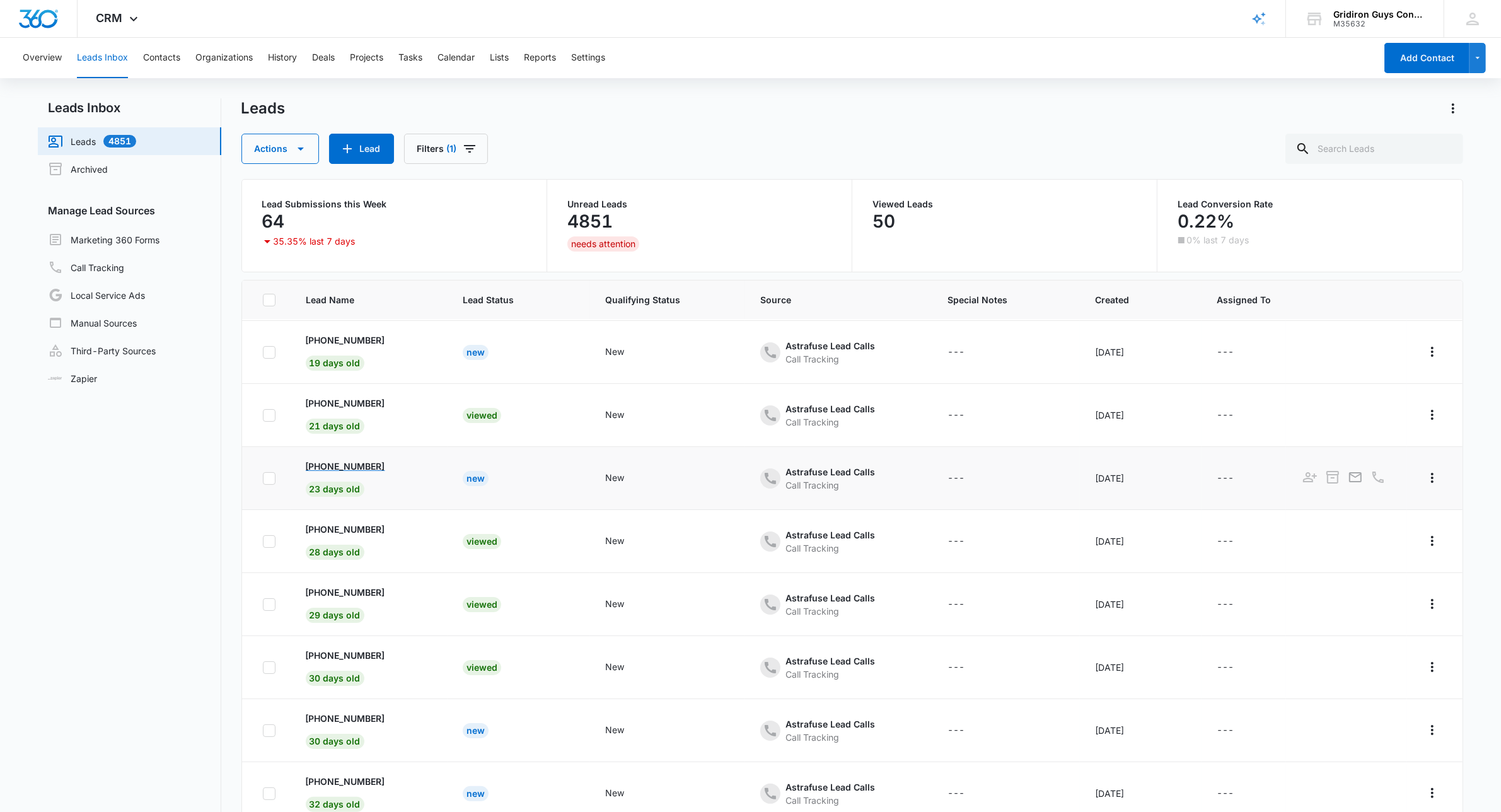
click at [356, 470] on p "+1 (440) 732-6628" at bounding box center [345, 467] width 79 height 13
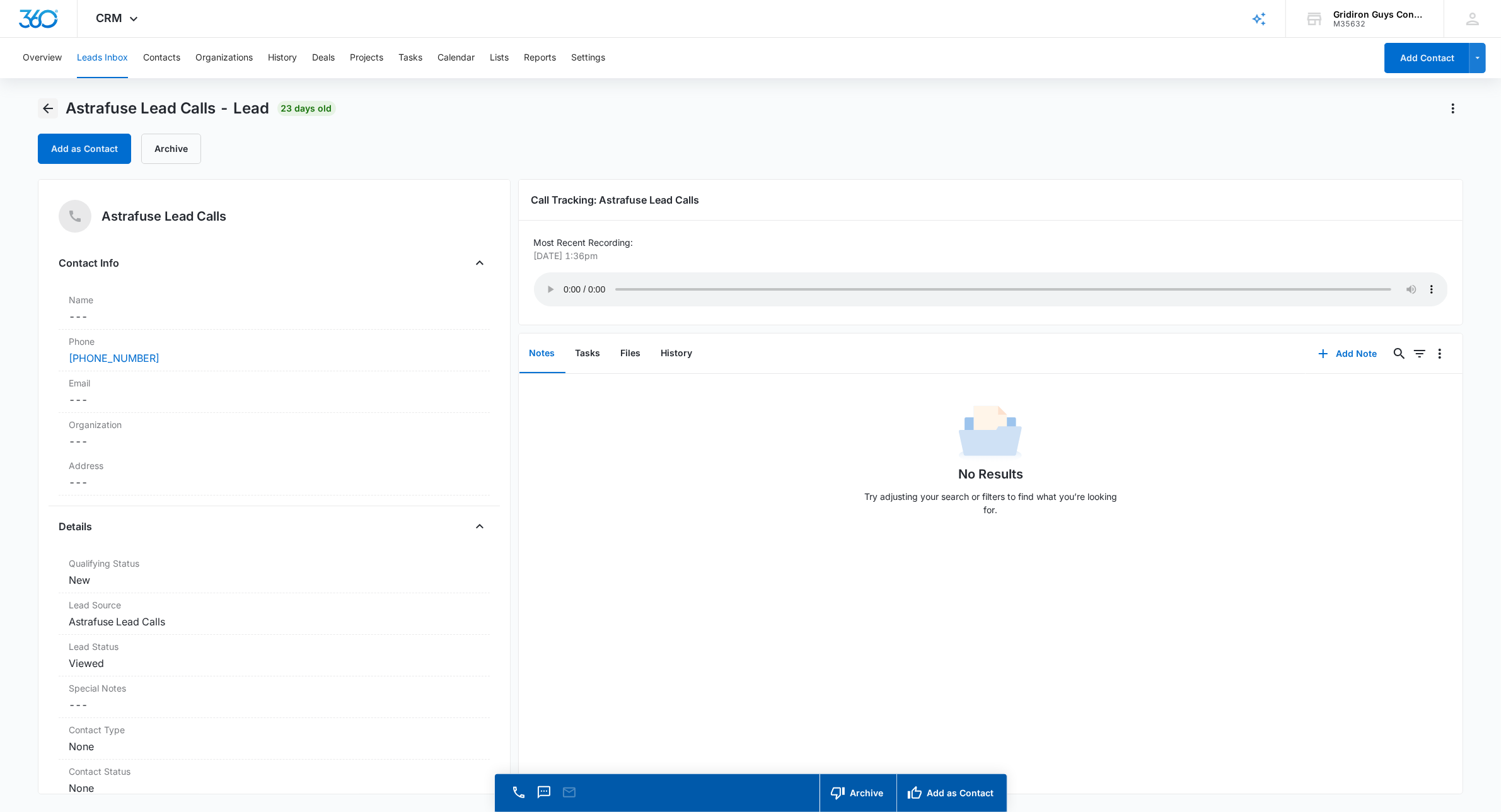
click at [51, 109] on icon "Back" at bounding box center [48, 109] width 10 height 10
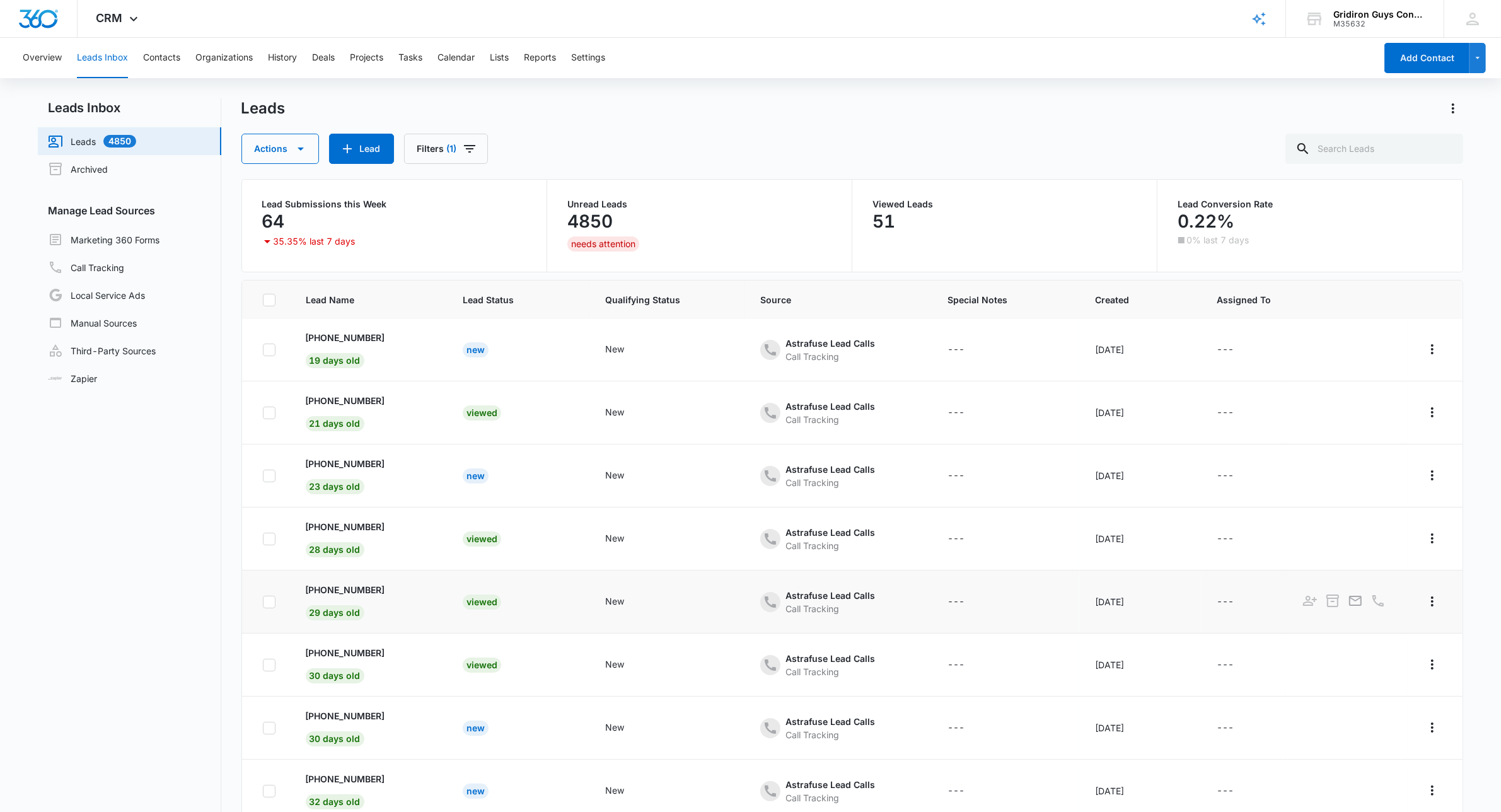
scroll to position [442, 0]
click at [484, 663] on div "Viewed" at bounding box center [482, 665] width 39 height 15
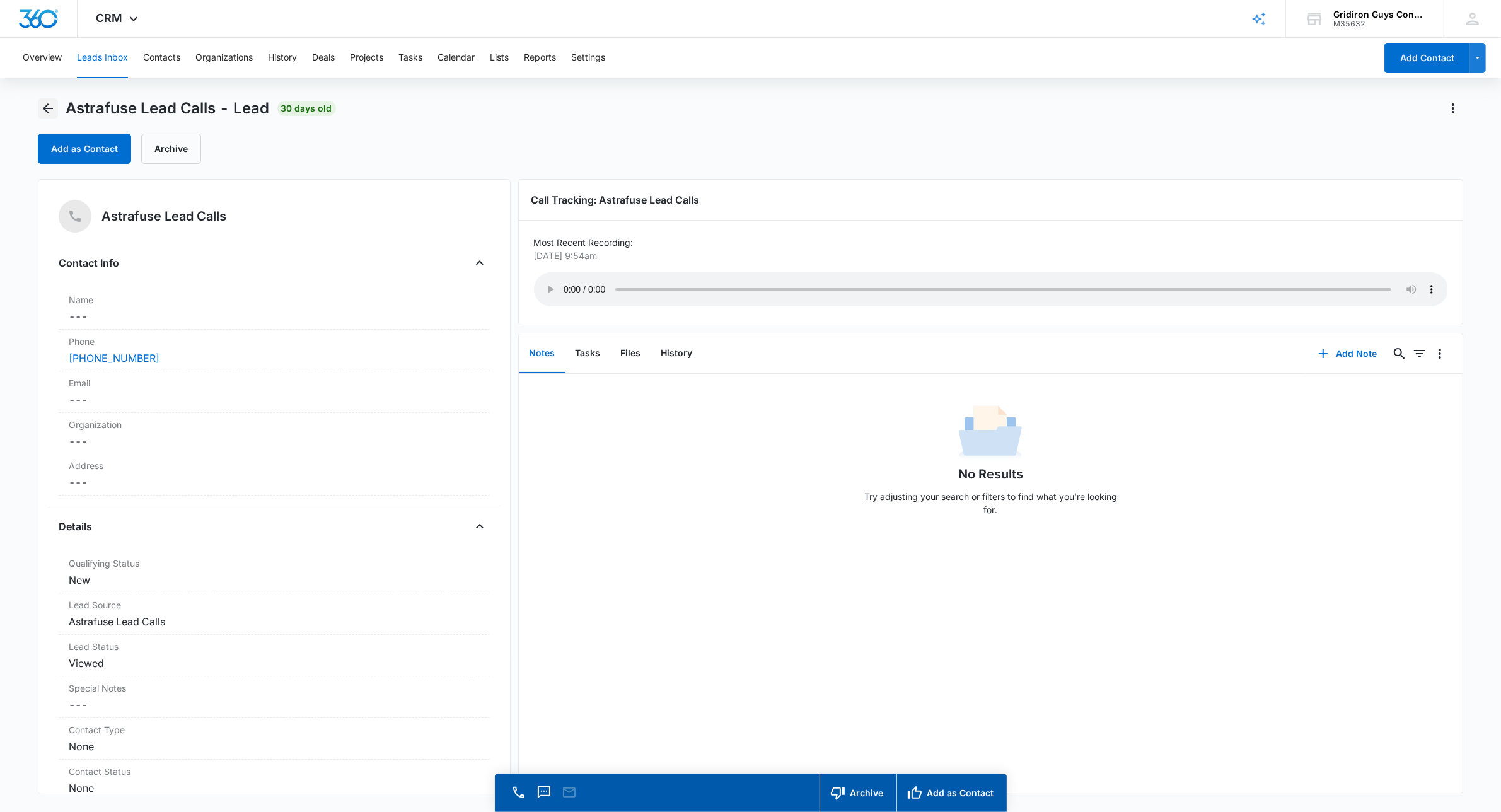
click at [48, 111] on icon "Back" at bounding box center [48, 109] width 15 height 15
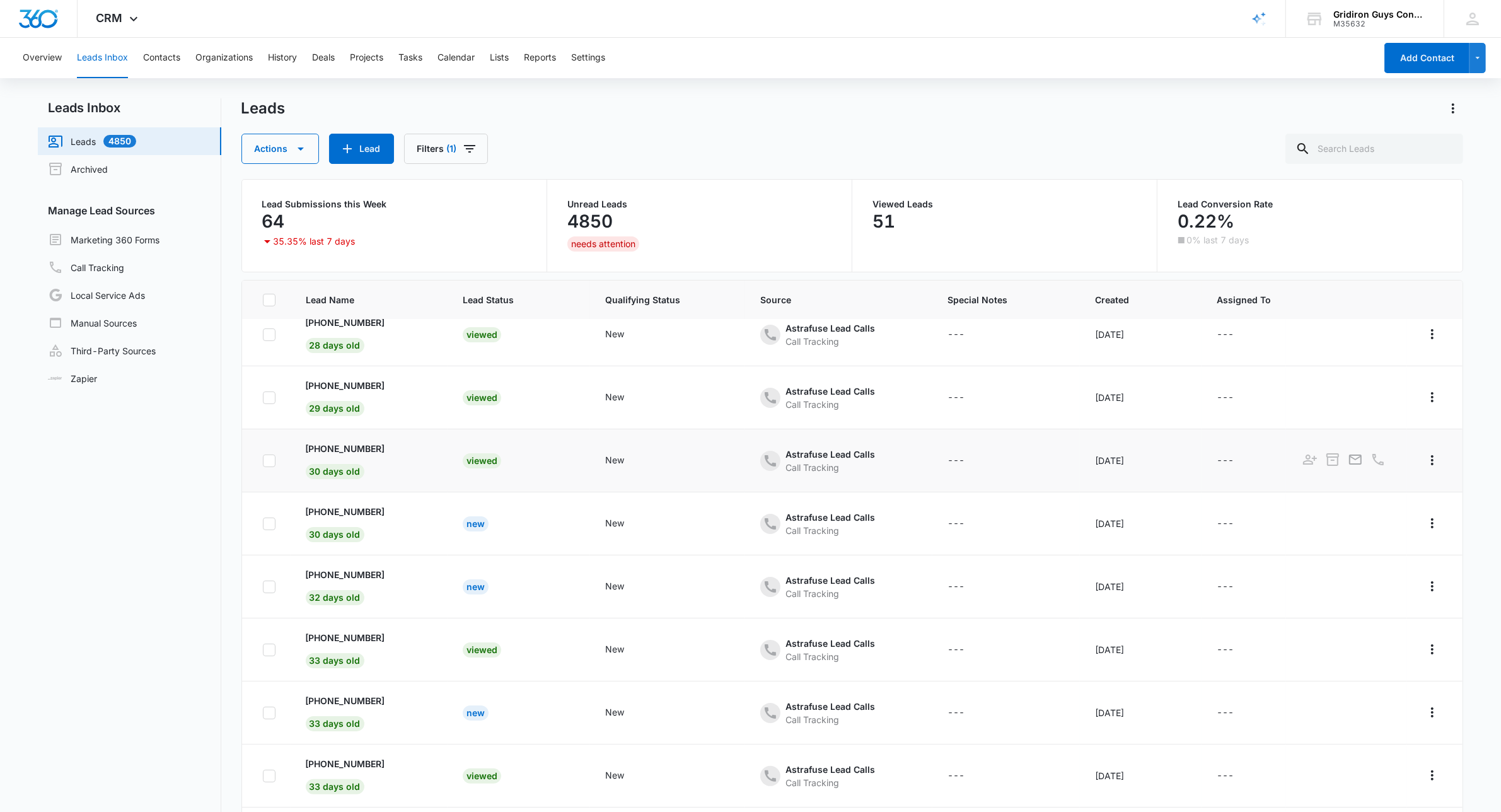
scroll to position [646, 0]
click at [481, 459] on div "Viewed" at bounding box center [482, 462] width 39 height 15
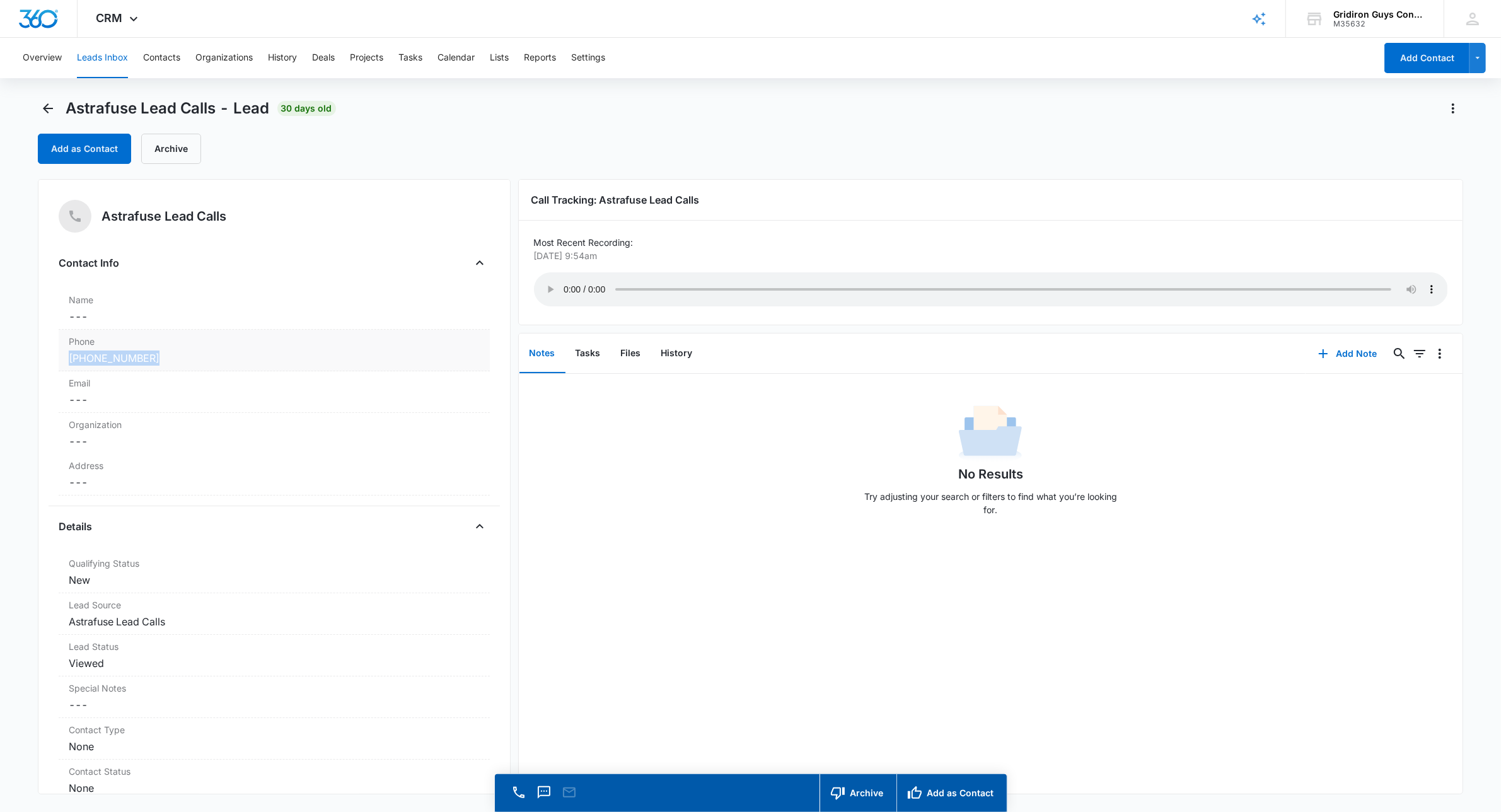
drag, startPoint x: 211, startPoint y: 355, endPoint x: 111, endPoint y: 338, distance: 101.4
click at [111, 338] on div "Phone Cancel Save Changes (216) 820-0543" at bounding box center [275, 350] width 431 height 41
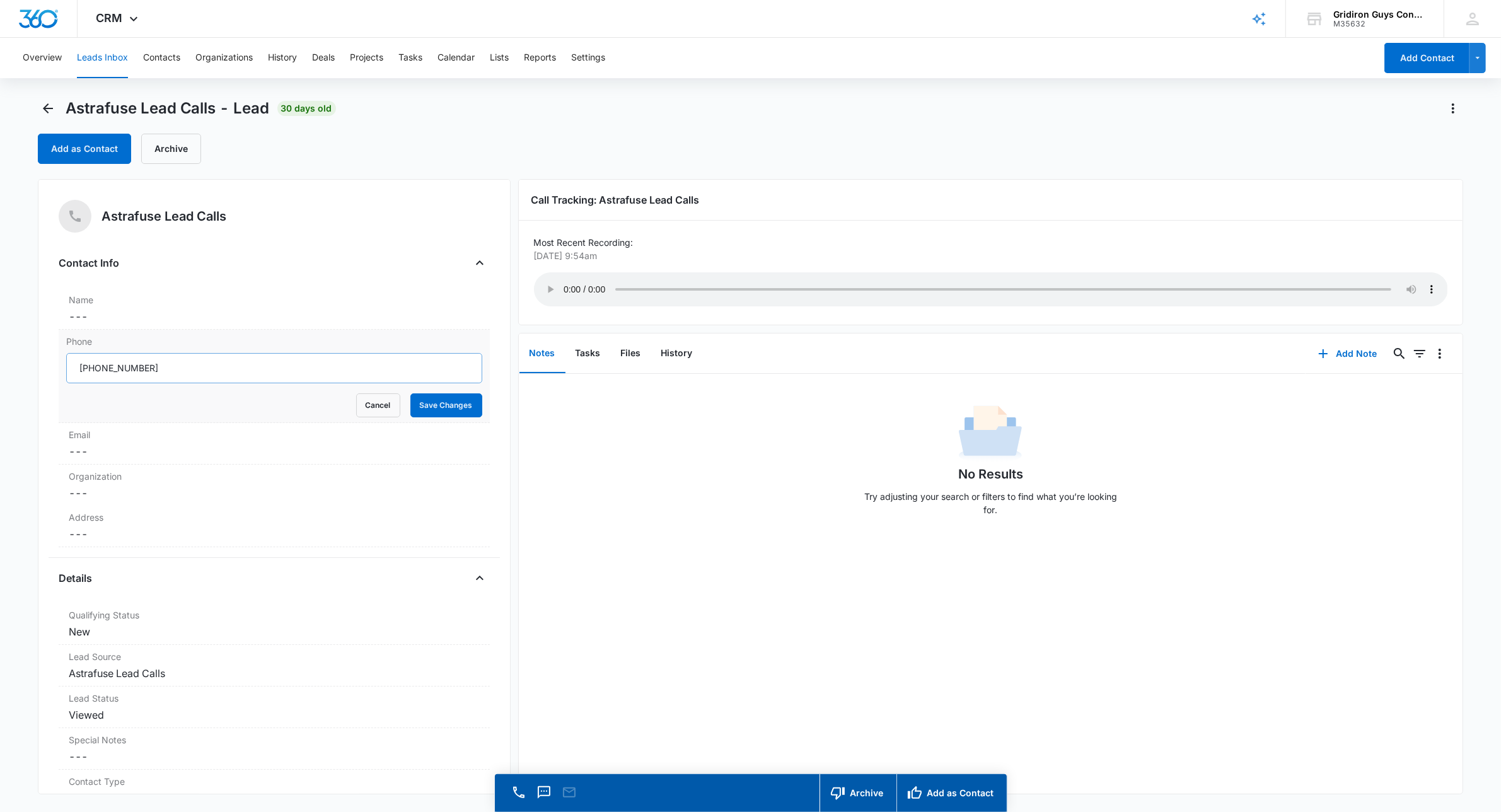
click at [168, 367] on input "Phone" at bounding box center [275, 368] width 416 height 30
drag, startPoint x: 107, startPoint y: 369, endPoint x: 158, endPoint y: 371, distance: 51.0
click at [158, 371] on input "Phone" at bounding box center [275, 368] width 416 height 30
click at [42, 106] on icon "Back" at bounding box center [48, 109] width 15 height 15
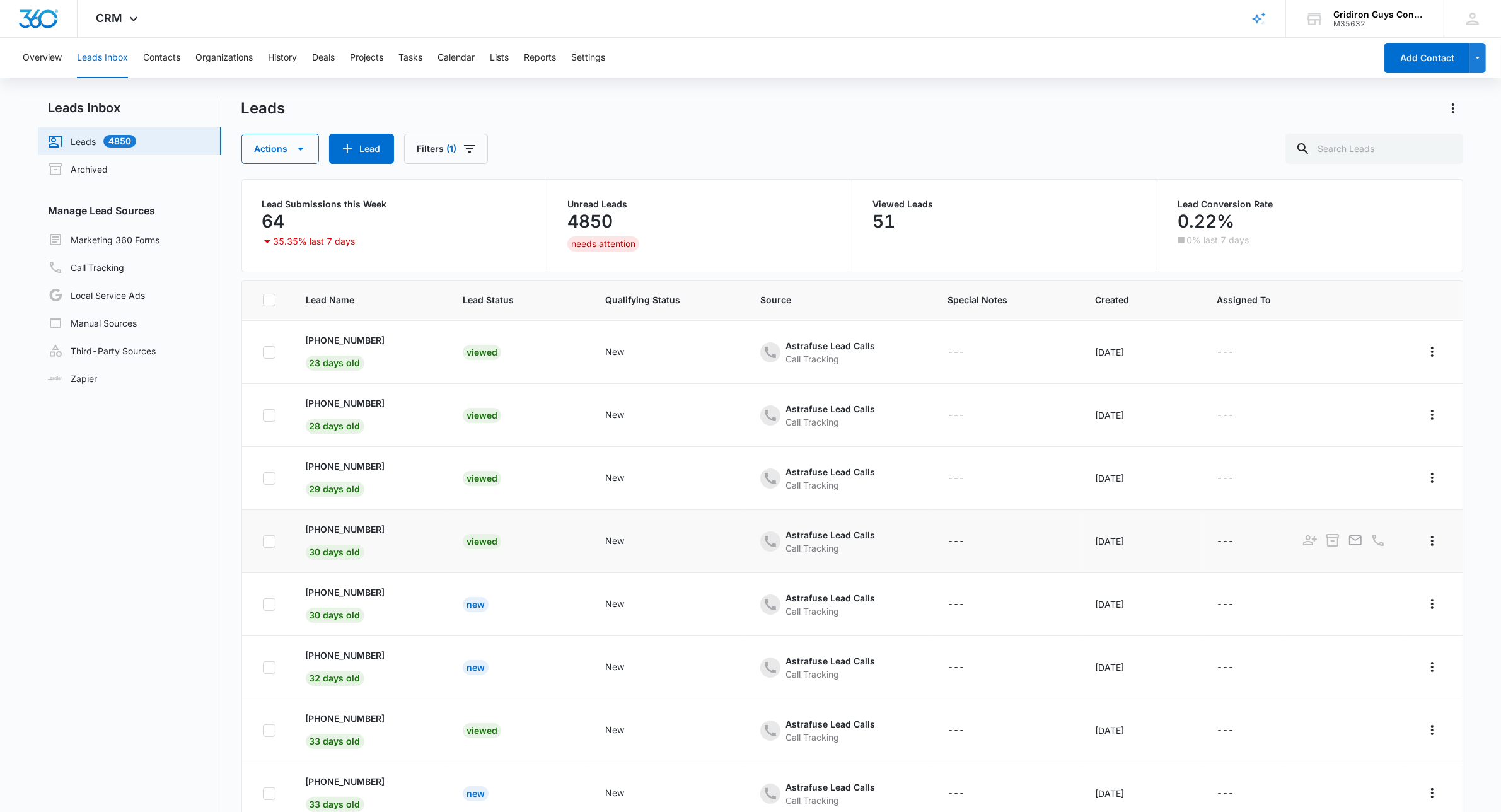
scroll to position [549, 0]
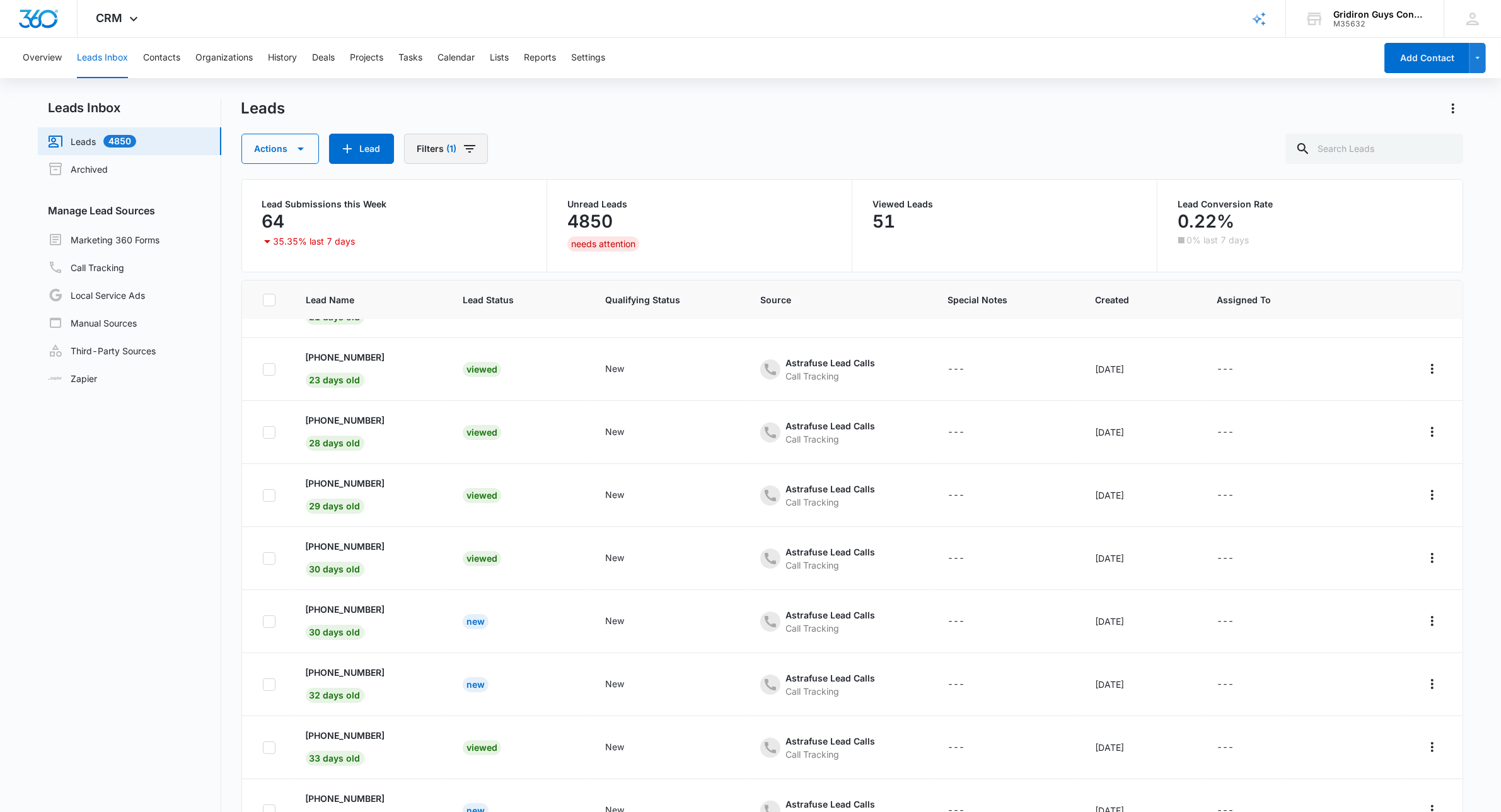
click at [472, 147] on icon "Filters" at bounding box center [470, 149] width 15 height 15
click at [550, 328] on icon "Show Custom Filters filters" at bounding box center [554, 326] width 15 height 15
click at [430, 184] on icon "Back" at bounding box center [430, 189] width 15 height 15
click at [555, 329] on icon "Show Custom Filters filters" at bounding box center [554, 326] width 15 height 15
click at [521, 311] on button "Edit Filter" at bounding box center [492, 302] width 145 height 30
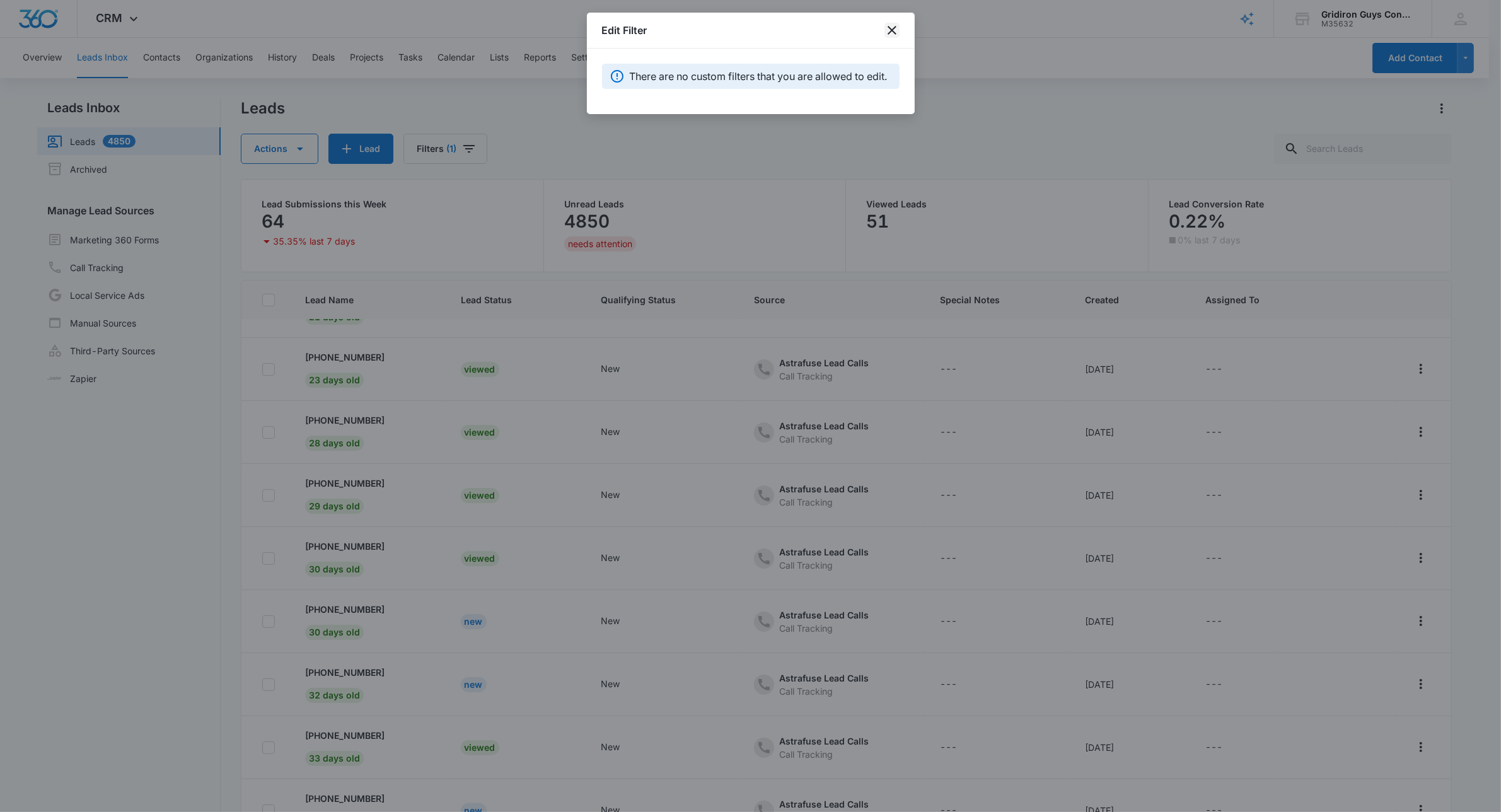
click at [890, 33] on icon "close" at bounding box center [892, 30] width 15 height 15
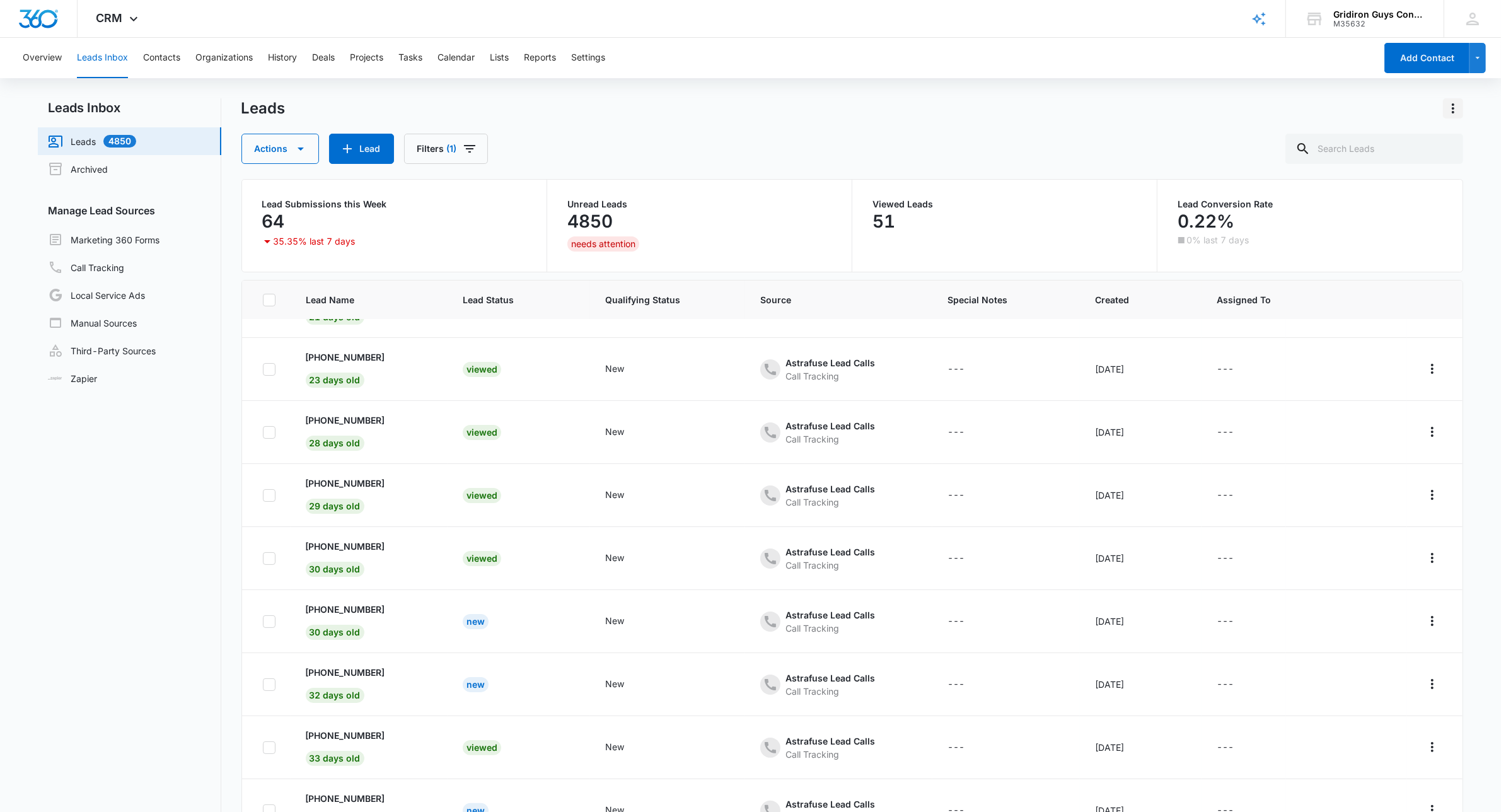
click at [1450, 104] on icon "Actions" at bounding box center [1453, 109] width 15 height 15
click at [1135, 145] on div "Actions Lead Filters (1)" at bounding box center [852, 149] width 1222 height 30
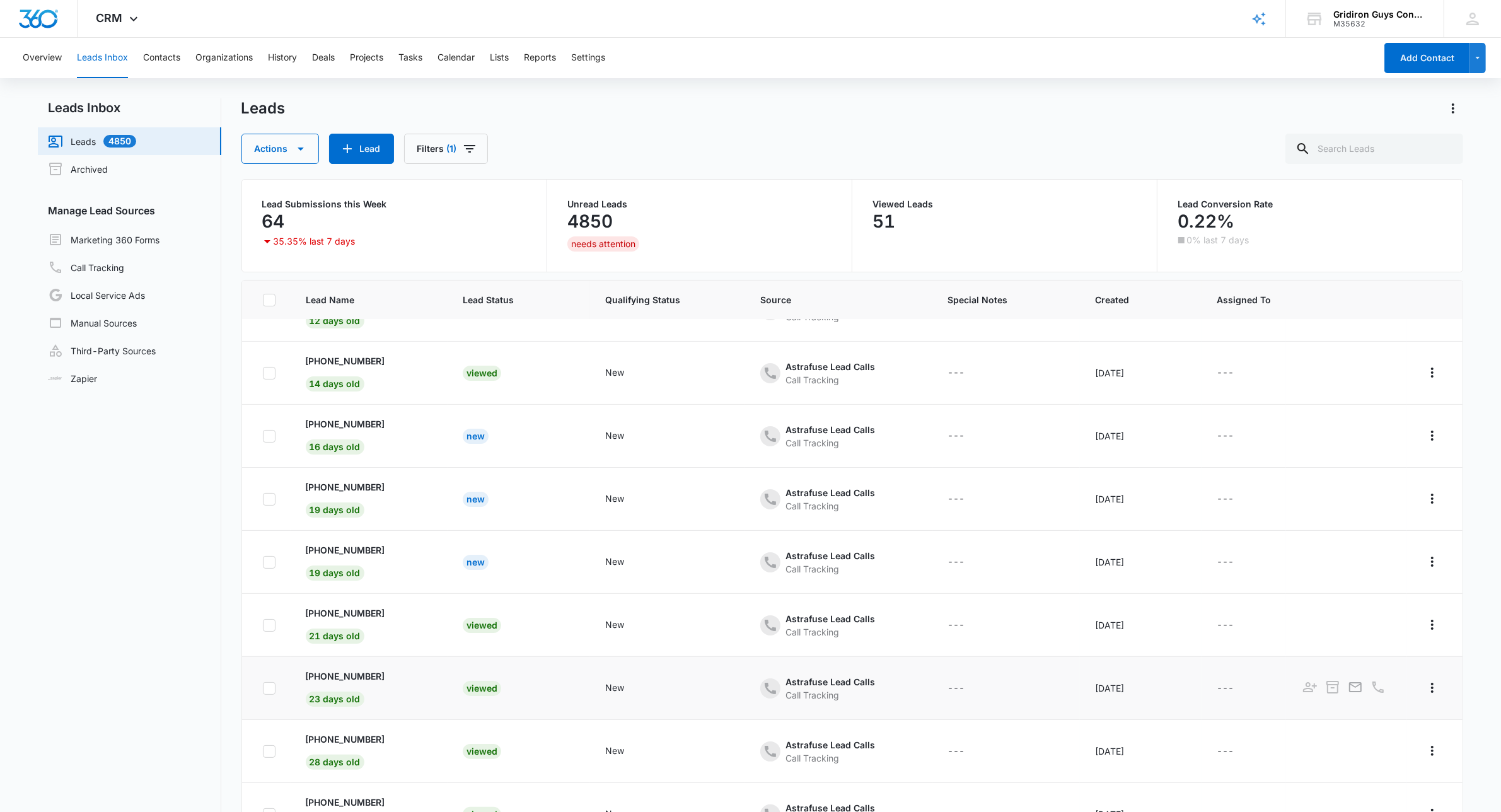
scroll to position [231, 0]
click at [1451, 103] on icon "Actions" at bounding box center [1453, 109] width 15 height 15
click at [1426, 142] on div "Export" at bounding box center [1419, 143] width 27 height 8
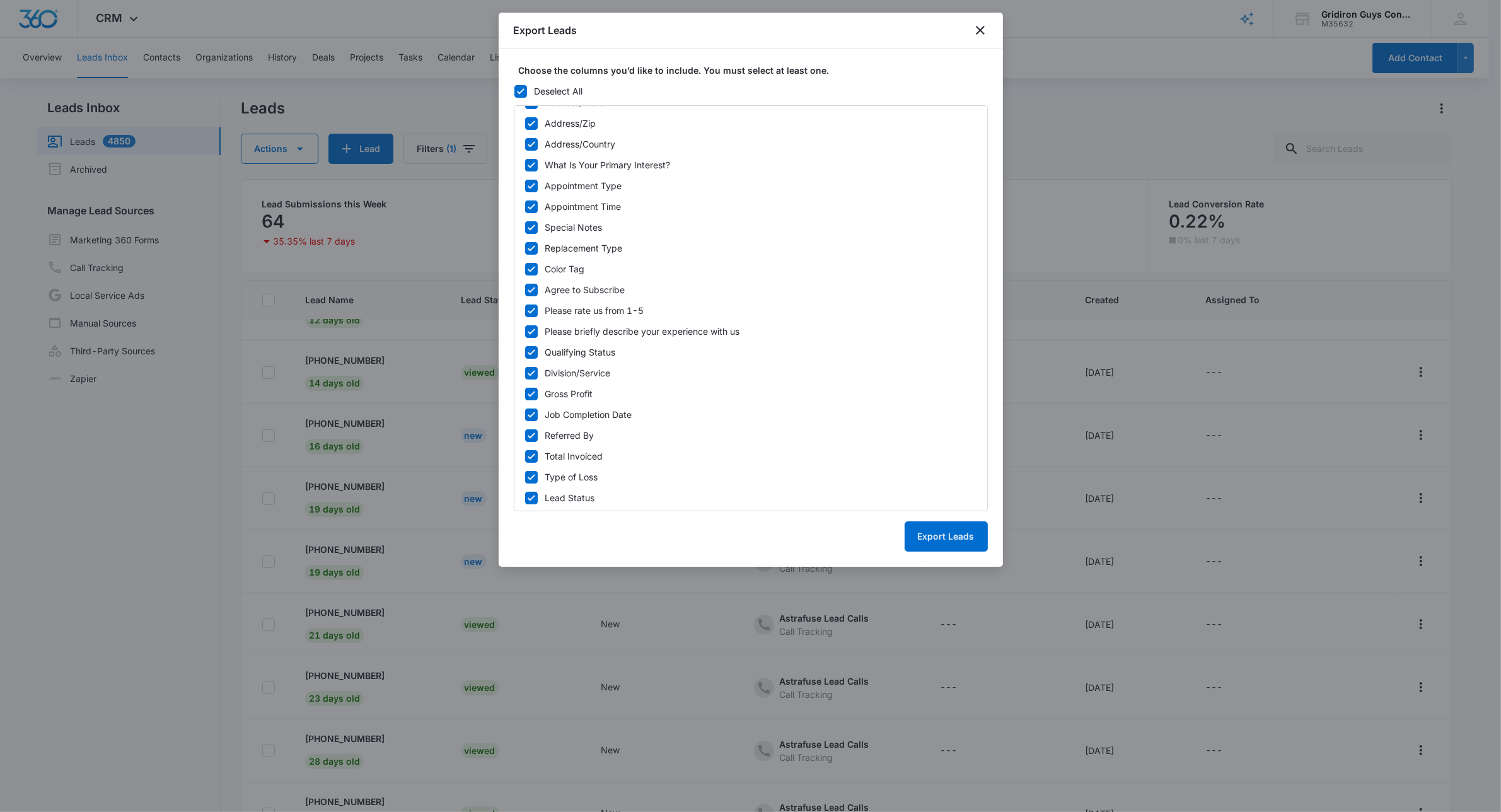
scroll to position [99, 0]
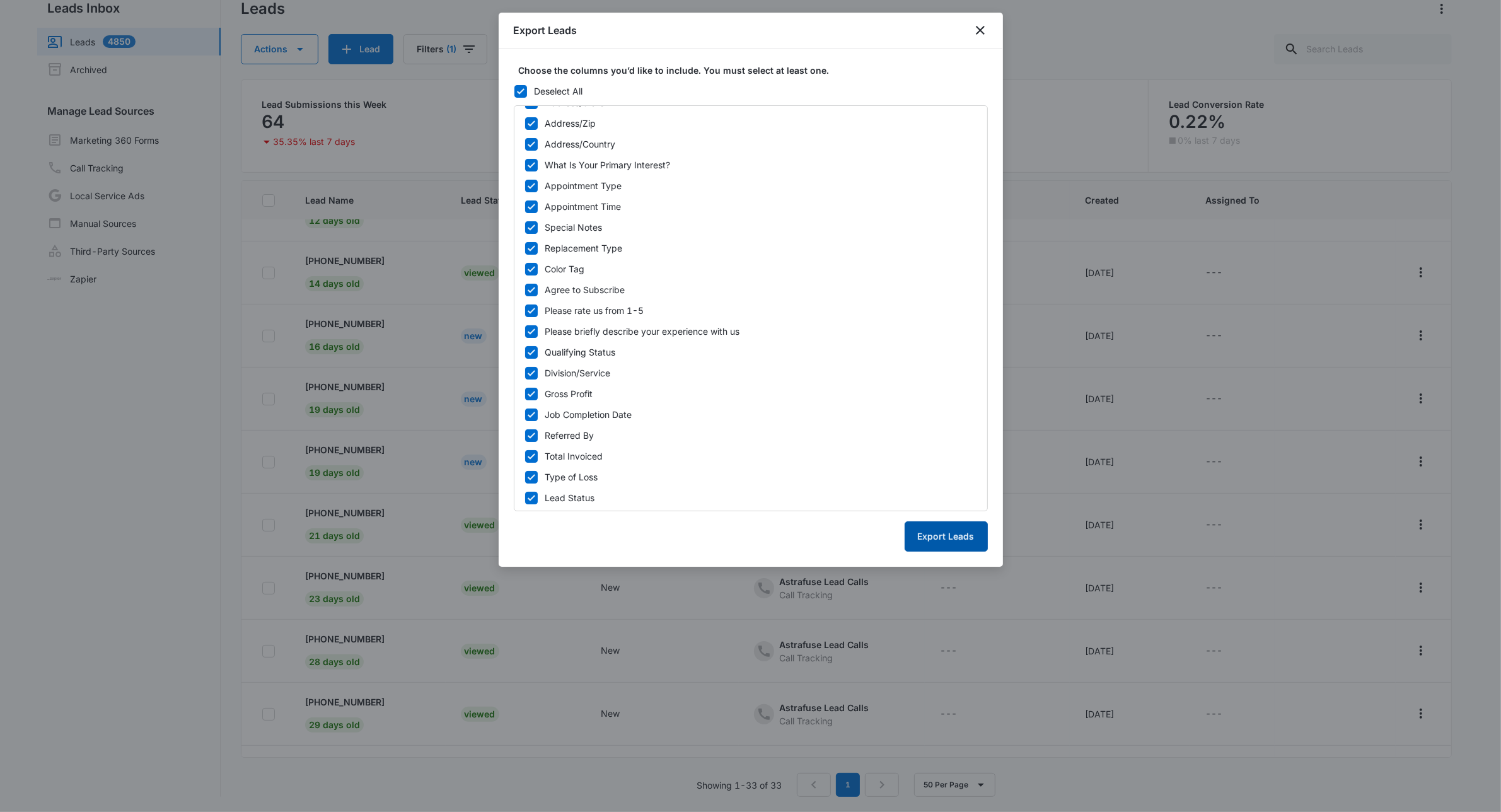
click at [948, 539] on button "Export Leads" at bounding box center [946, 537] width 83 height 30
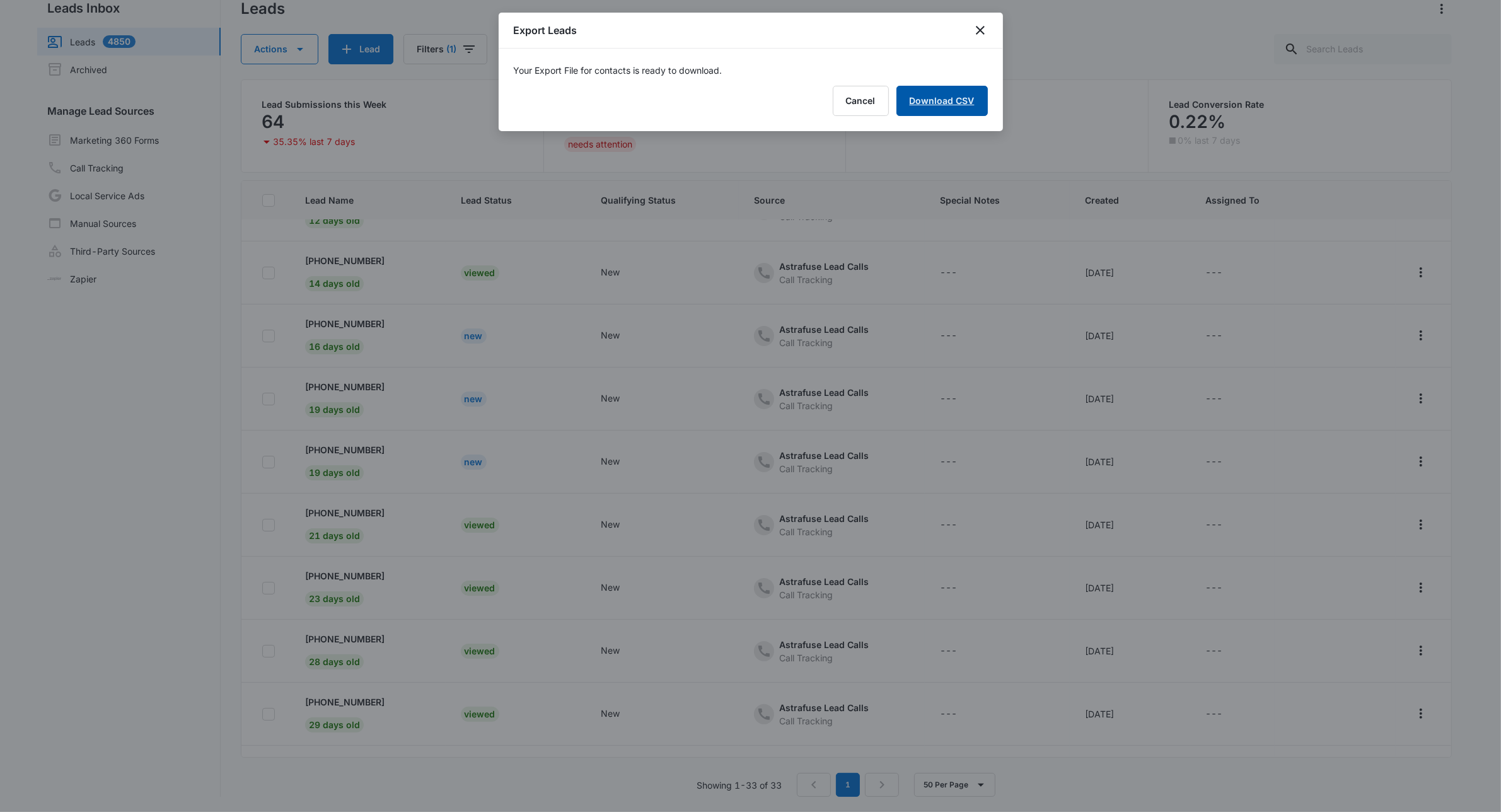
click at [943, 104] on link "Download CSV" at bounding box center [942, 101] width 92 height 30
click at [965, 99] on button "Finish" at bounding box center [961, 101] width 53 height 30
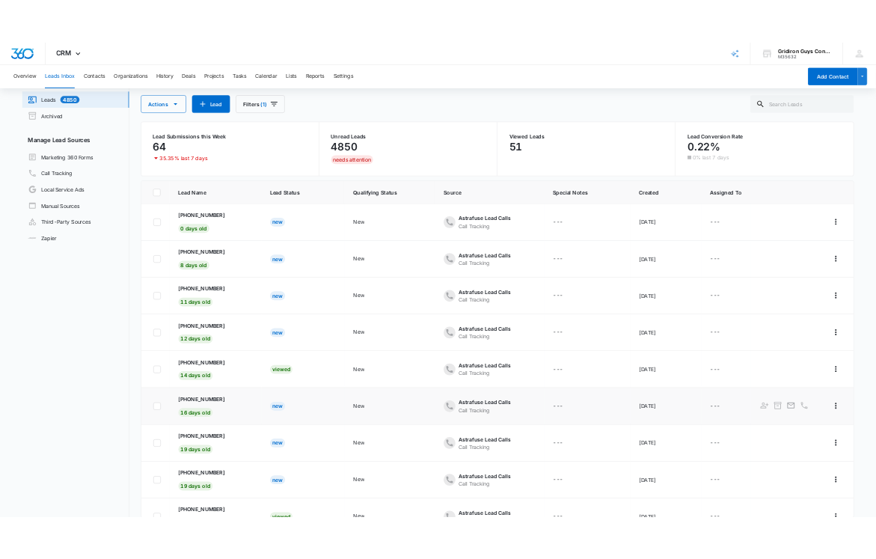
scroll to position [51, 0]
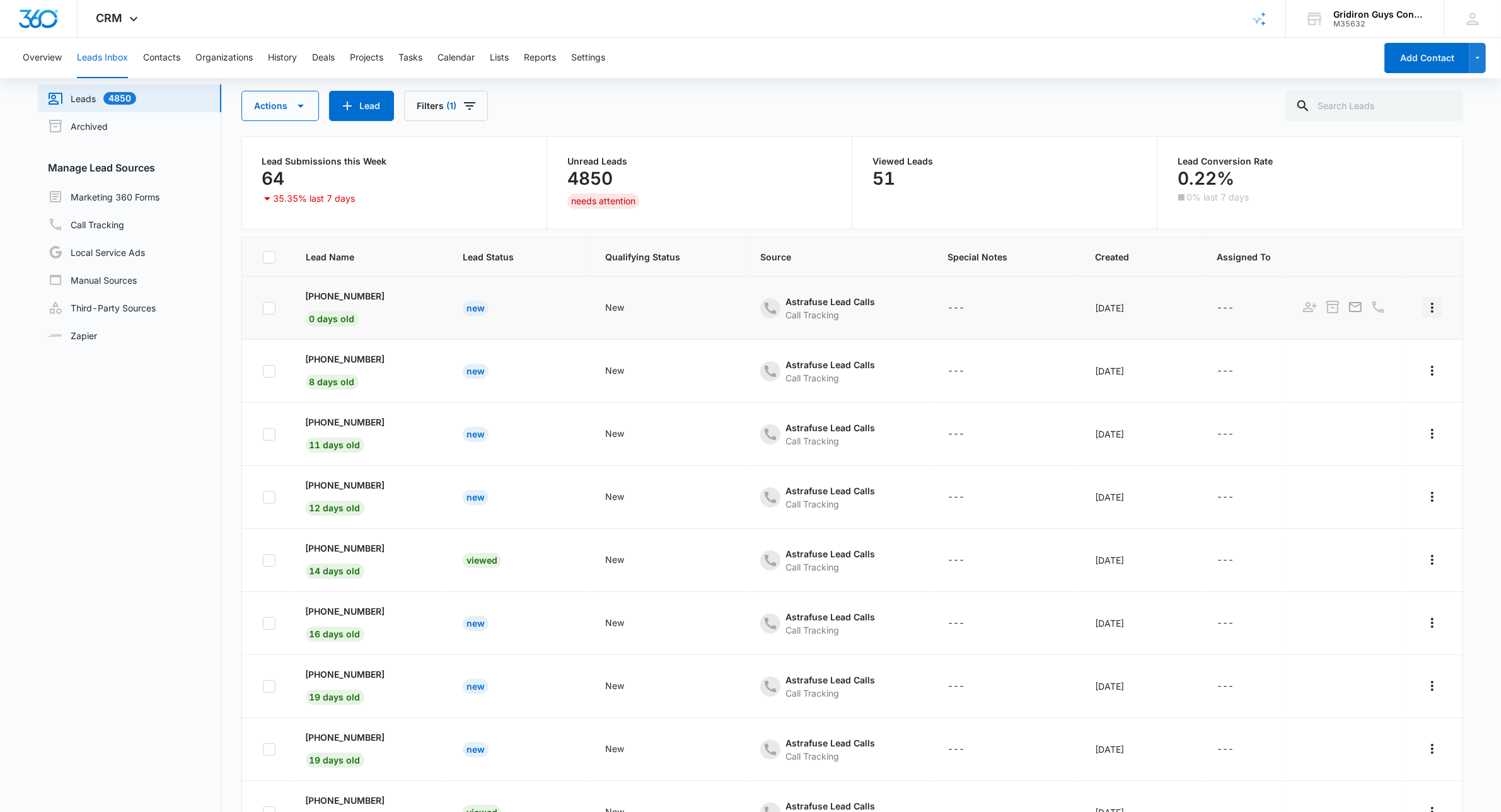
click at [1424, 307] on icon "Actions" at bounding box center [1432, 307] width 15 height 15
click at [760, 316] on span "- - Select to Edit Field" at bounding box center [770, 308] width 20 height 20
click at [845, 237] on div at bounding box center [842, 232] width 20 height 20
click at [686, 314] on div "New" at bounding box center [667, 308] width 125 height 15
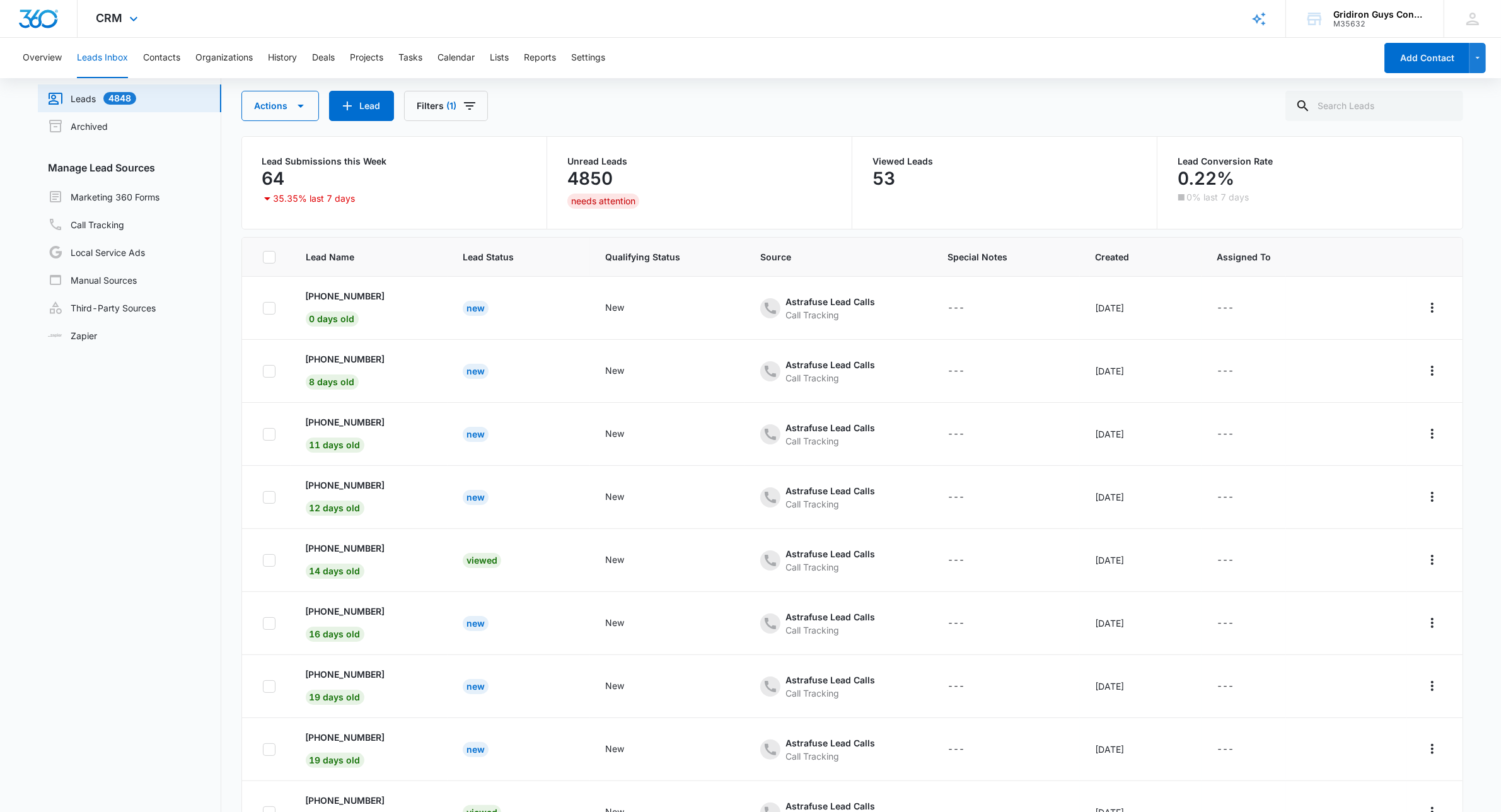
click at [840, 26] on div "CRM Apps Reputation Websites Forms CRM Email Social POS Content Ads Intelligenc…" at bounding box center [750, 19] width 1501 height 38
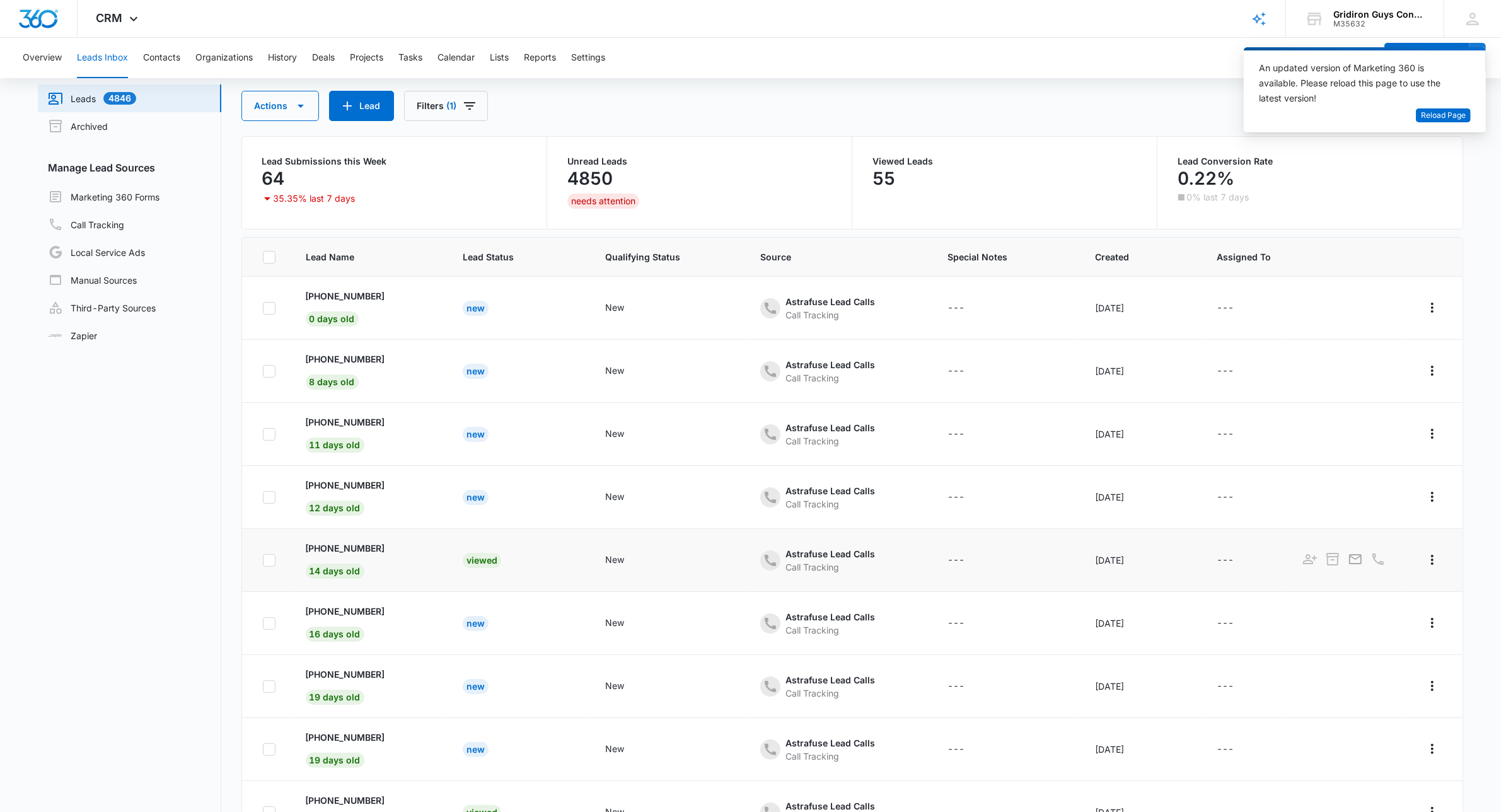
click at [482, 561] on div "Viewed" at bounding box center [482, 560] width 39 height 15
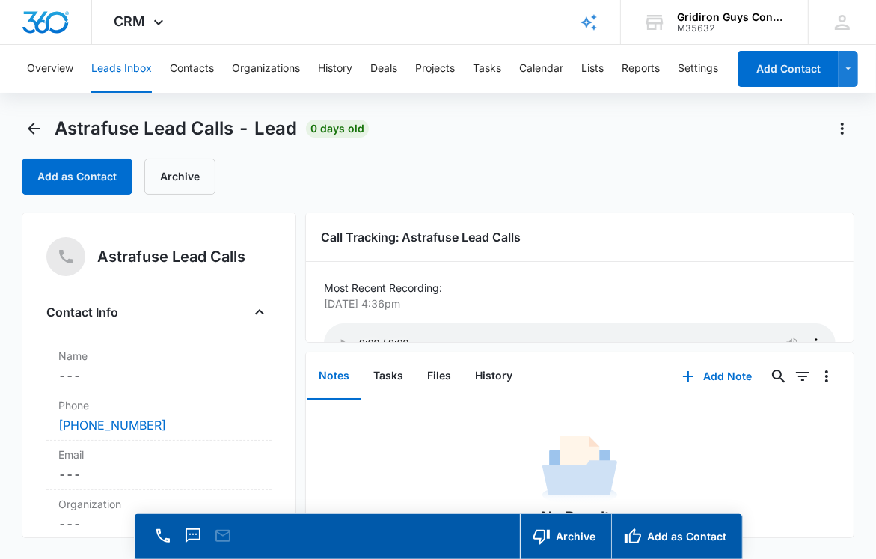
scroll to position [45, 0]
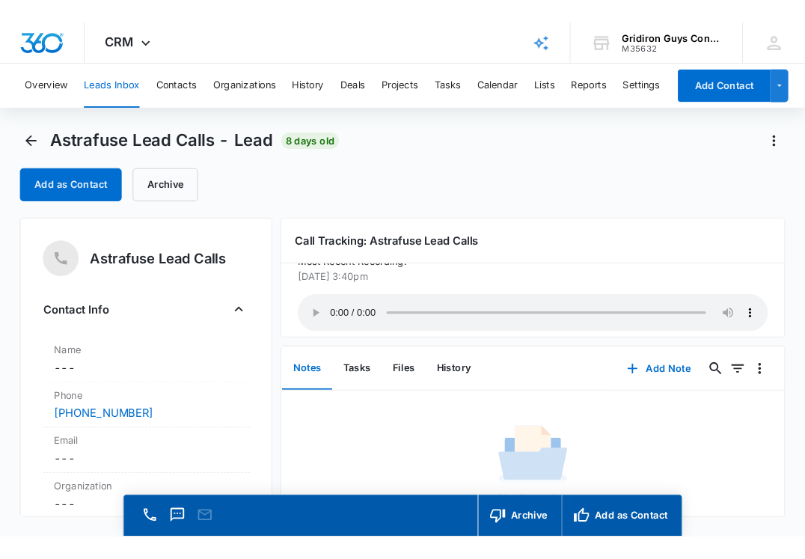
scroll to position [28, 0]
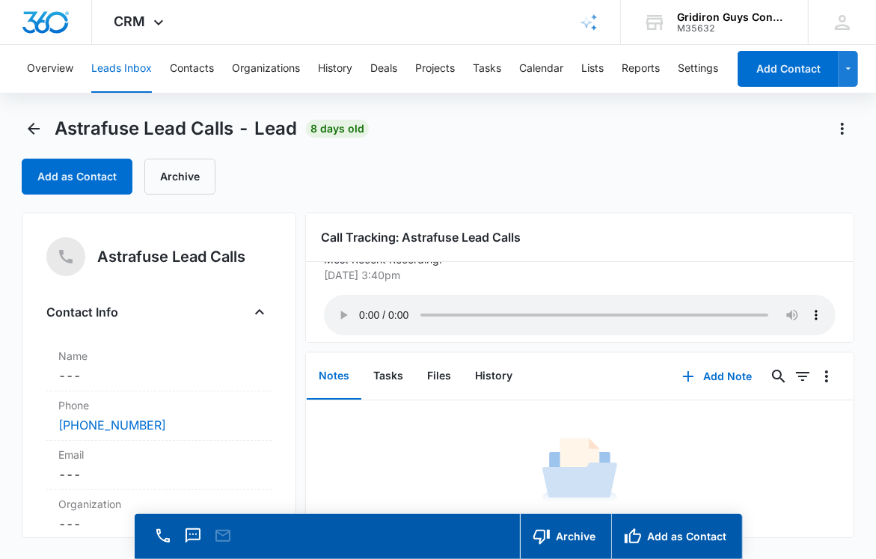
click at [1, 140] on main "Astrafuse Lead Calls - Lead 8 days old Add as Contact Archive Astrafuse Lead Ca…" at bounding box center [438, 359] width 876 height 485
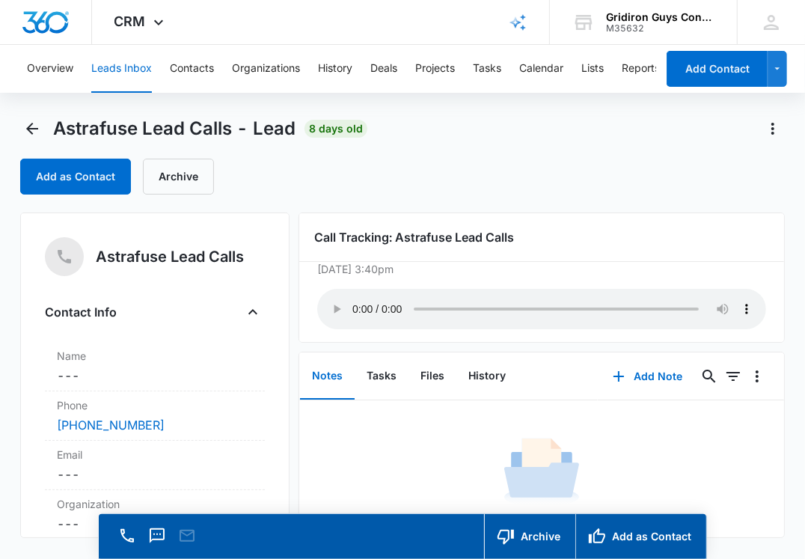
scroll to position [35, 0]
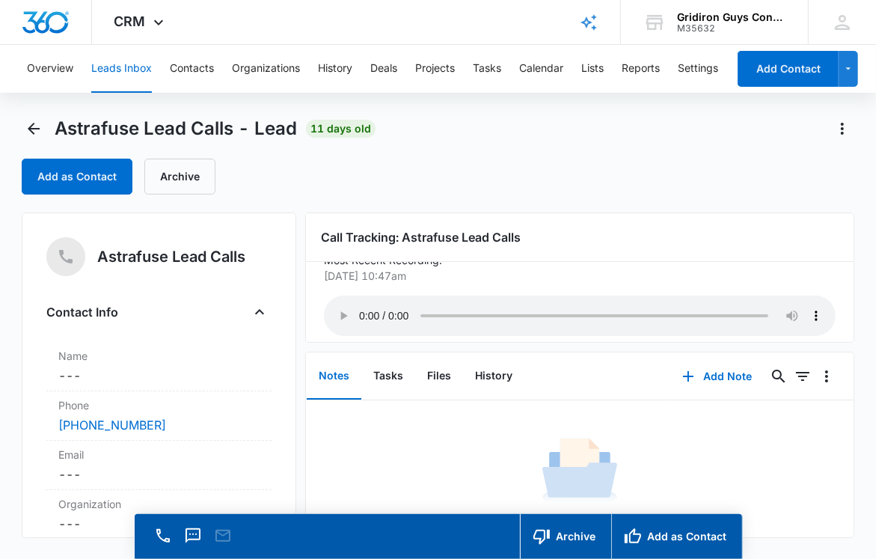
scroll to position [27, 0]
drag, startPoint x: 170, startPoint y: 419, endPoint x: 57, endPoint y: 427, distance: 113.2
click at [57, 427] on div "Phone Cancel Save Changes (310) 897-0414" at bounding box center [158, 415] width 225 height 49
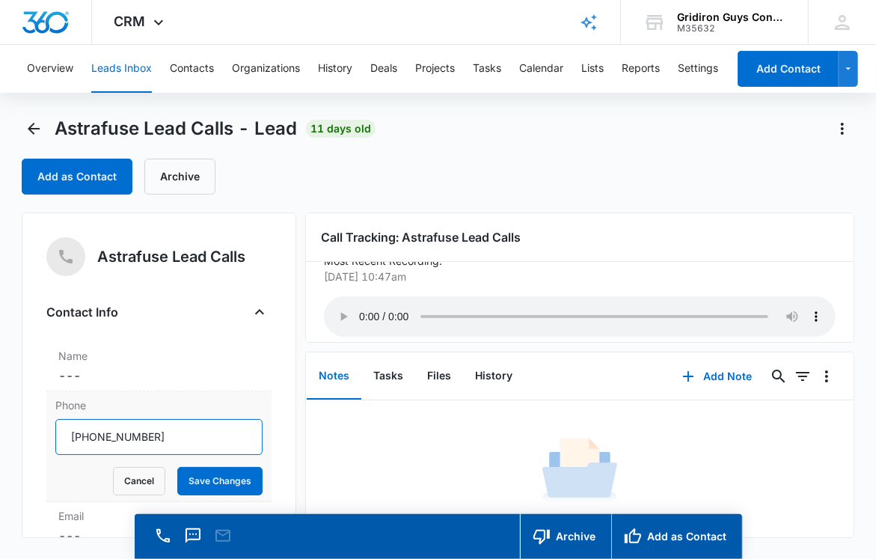
drag, startPoint x: 82, startPoint y: 436, endPoint x: 183, endPoint y: 418, distance: 102.7
click at [183, 418] on div "Phone Cancel Save Changes" at bounding box center [158, 446] width 225 height 111
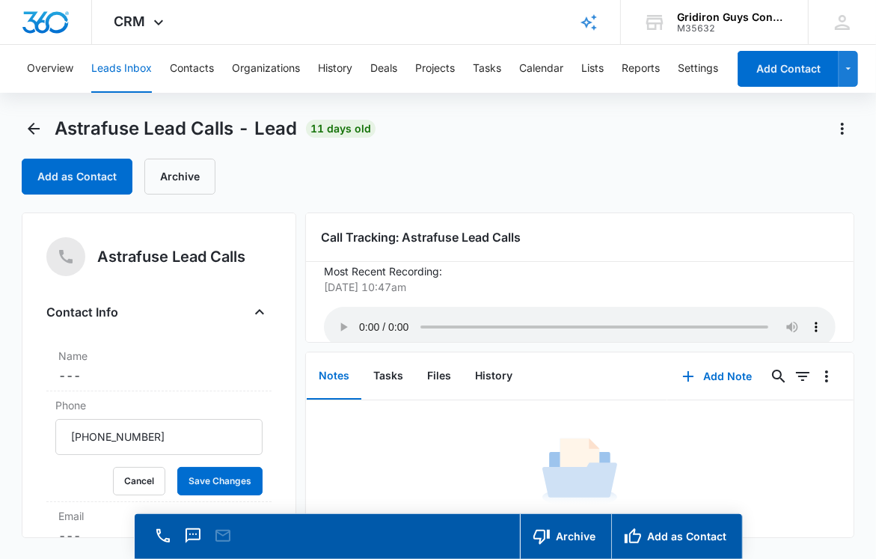
scroll to position [16, 0]
click at [156, 374] on dd "Cancel Save Changes ---" at bounding box center [158, 376] width 201 height 18
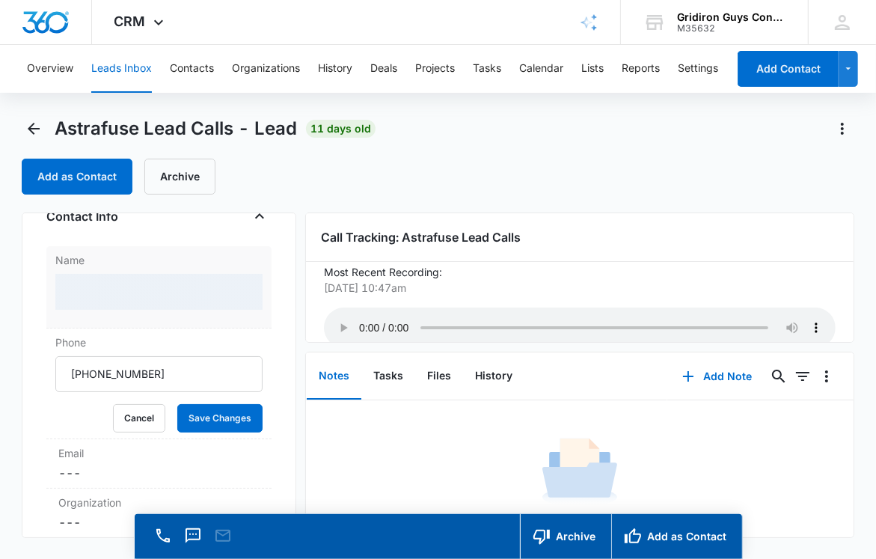
scroll to position [102, 0]
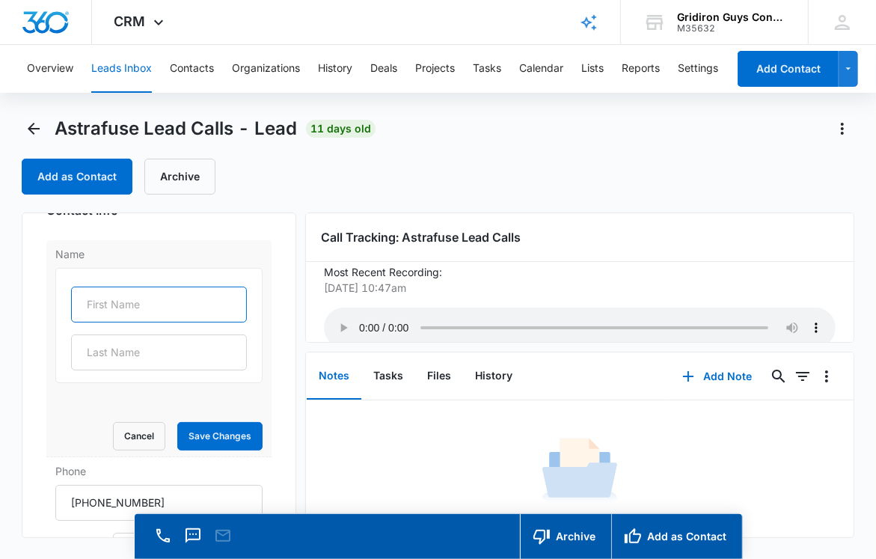
click at [129, 308] on input "text" at bounding box center [159, 305] width 176 height 36
paste input "Olaide"
type input "Olaide"
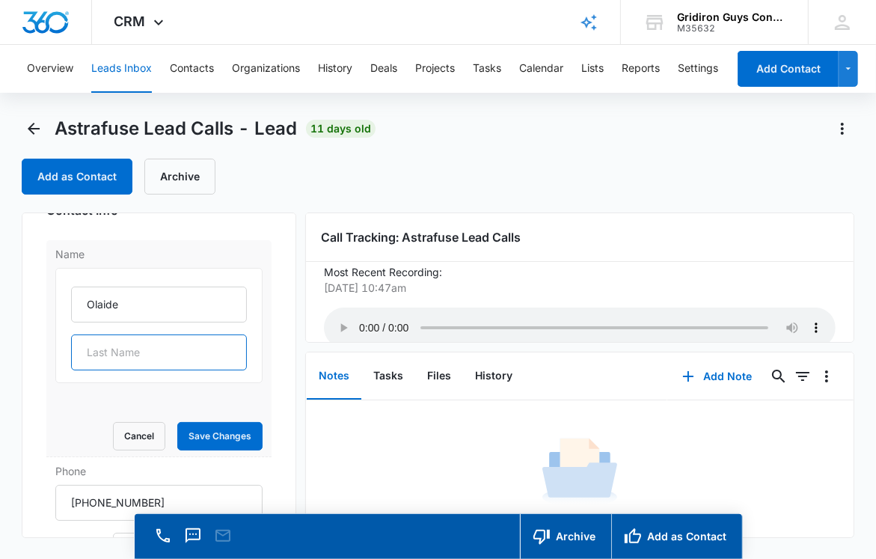
paste input "Onsei"
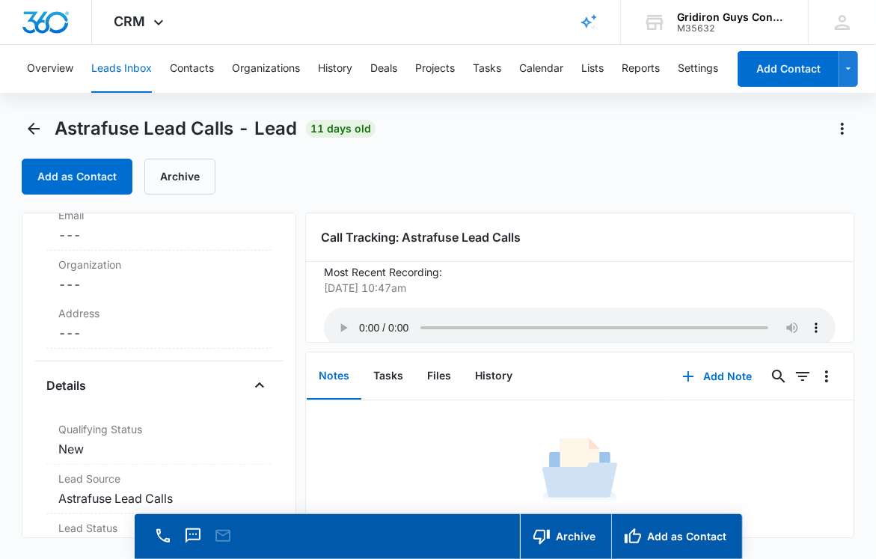
scroll to position [469, 0]
type input "Onsei"
click at [116, 317] on label "Address" at bounding box center [158, 313] width 201 height 16
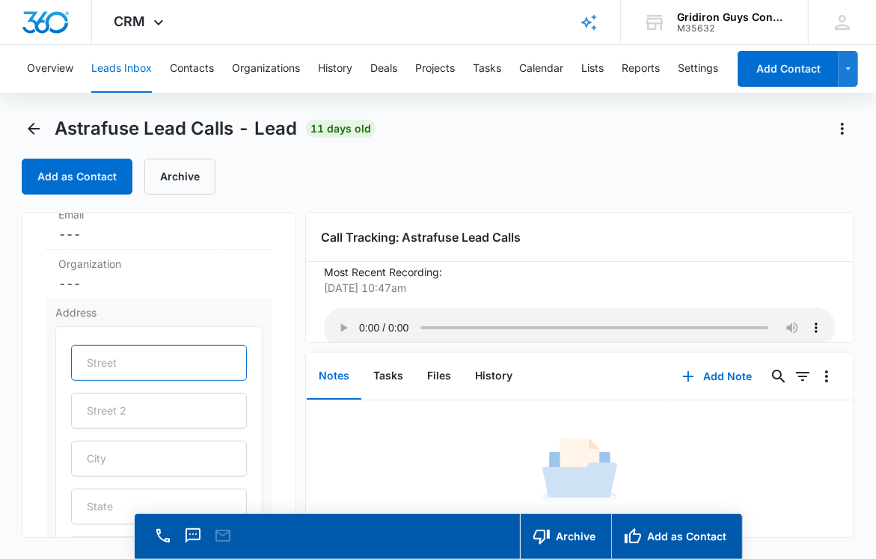
click at [133, 361] on input "text" at bounding box center [159, 363] width 176 height 36
paste input "727 Lares Ln"
type input "1727 Lares Ln"
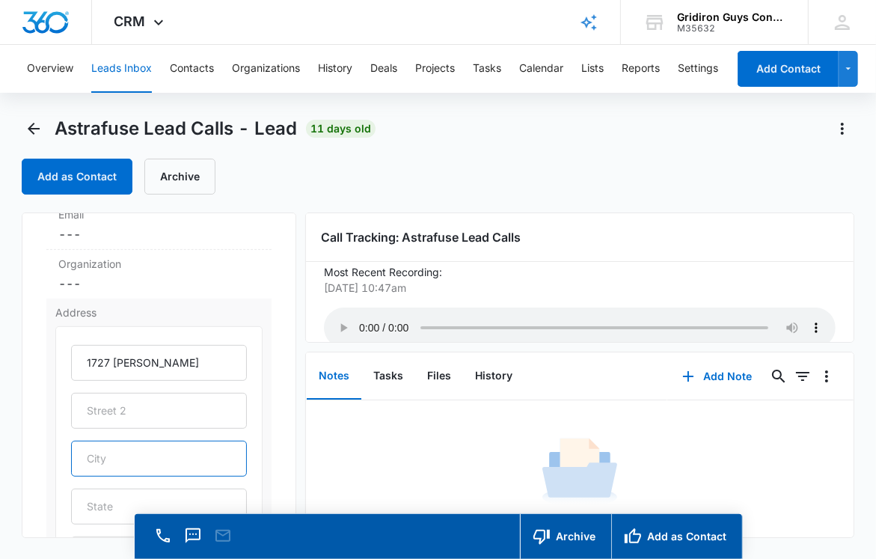
click at [99, 464] on input "text" at bounding box center [159, 459] width 176 height 36
type input "Brunswick"
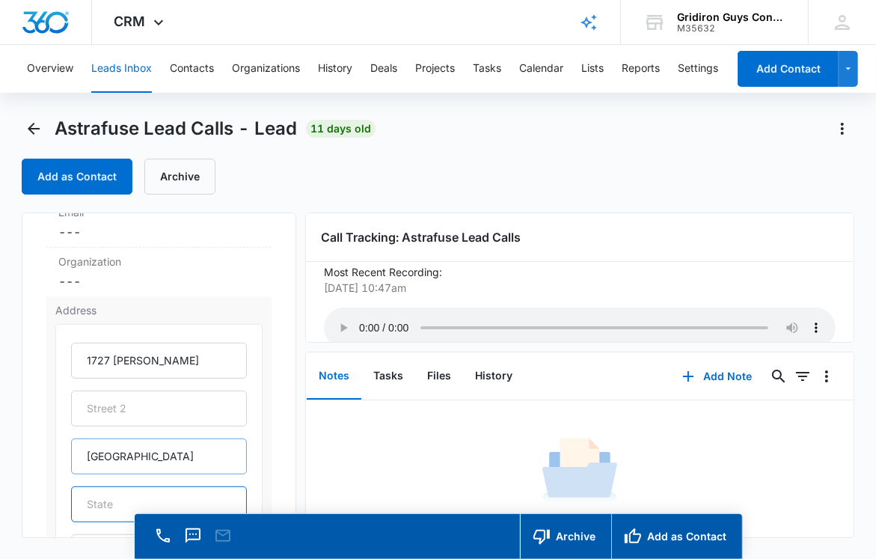
type input "o"
type input "OH"
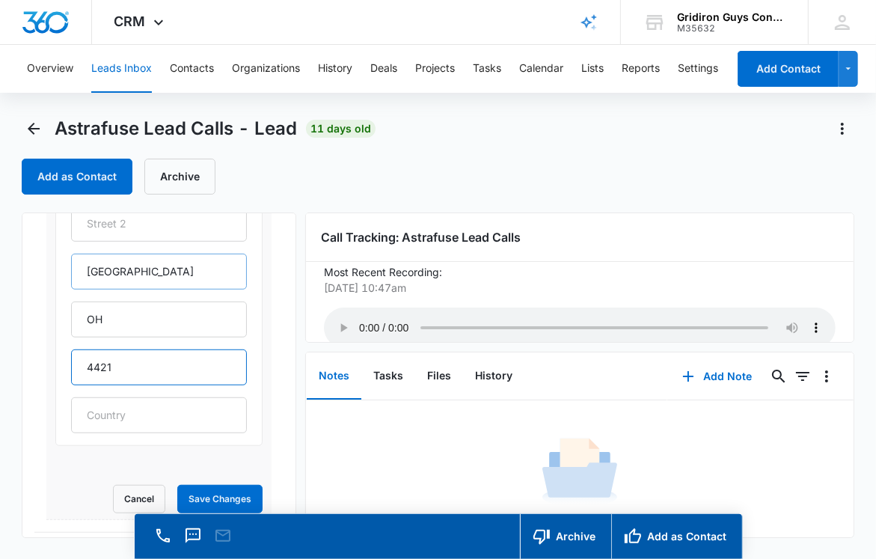
type input "44212"
type input "United States"
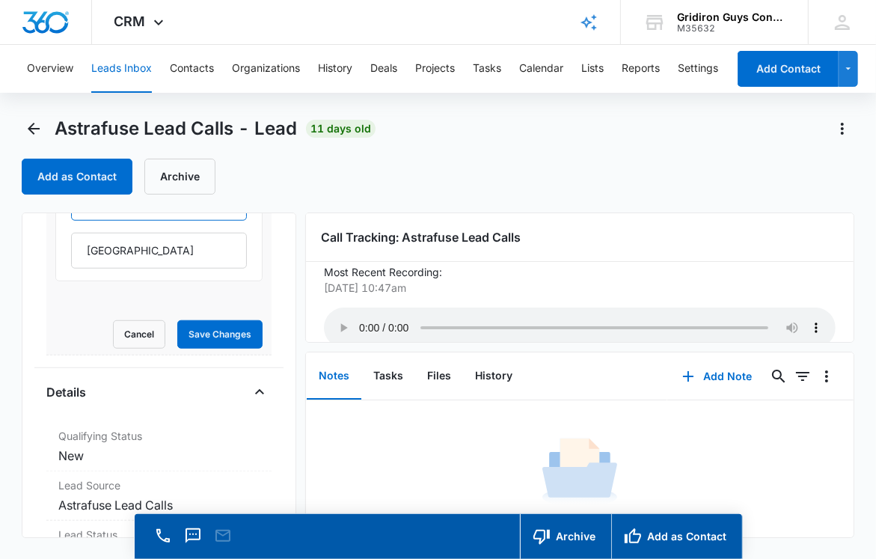
scroll to position [822, 0]
type input "44212"
click at [215, 337] on button "Save Changes" at bounding box center [219, 334] width 85 height 28
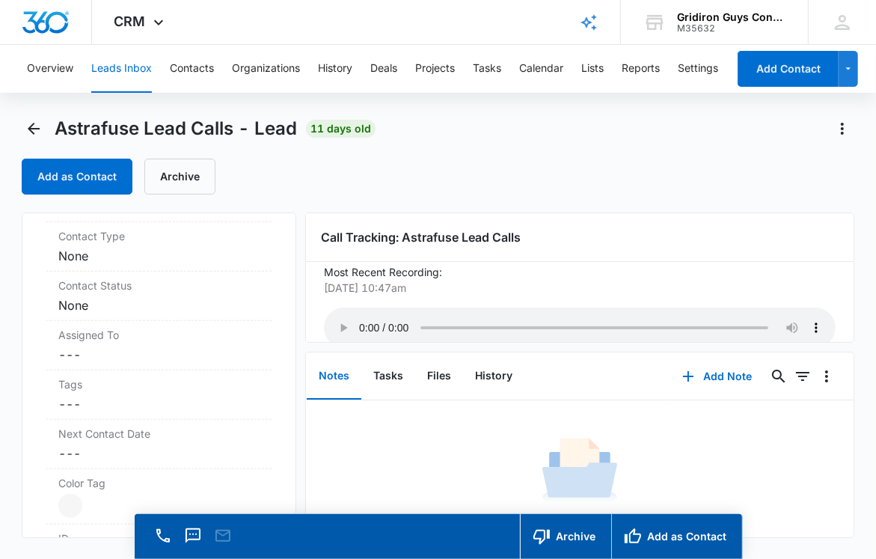
scroll to position [913, 0]
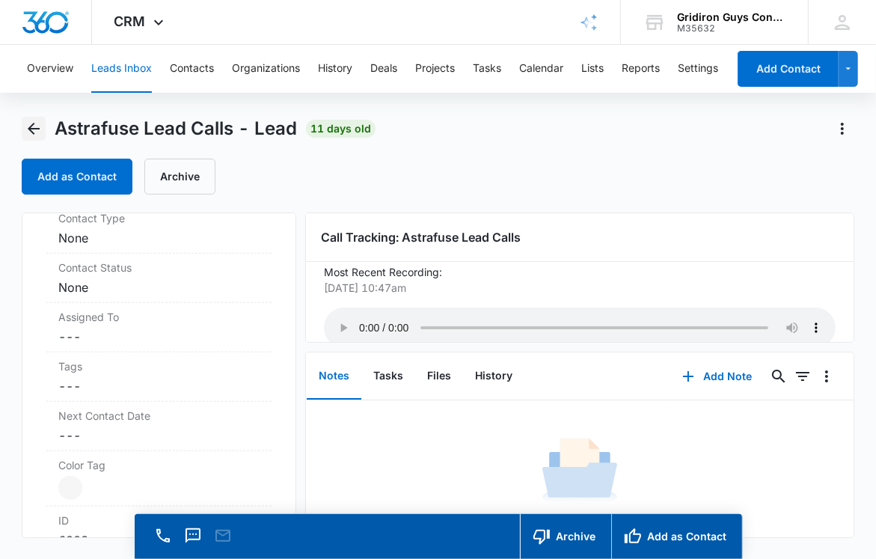
click at [34, 128] on icon "Back" at bounding box center [34, 129] width 12 height 12
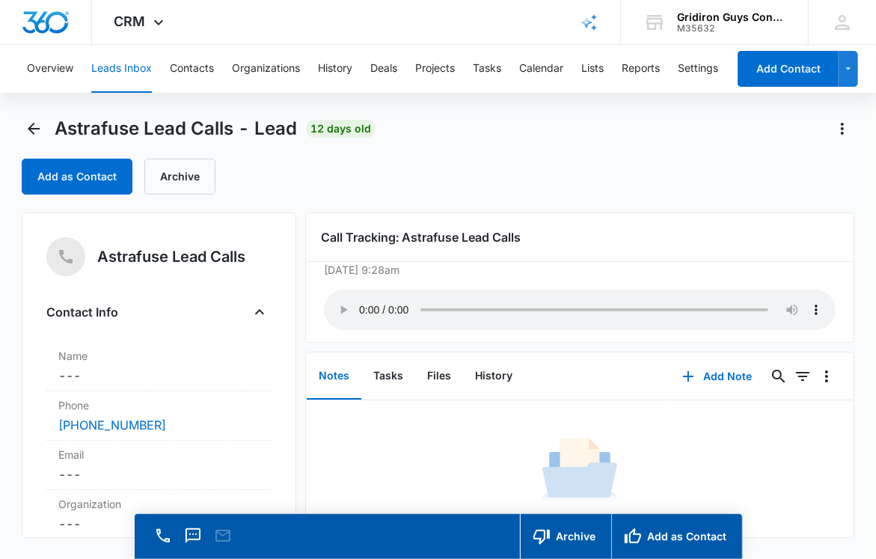
scroll to position [31, 0]
